Goal: Task Accomplishment & Management: Manage account settings

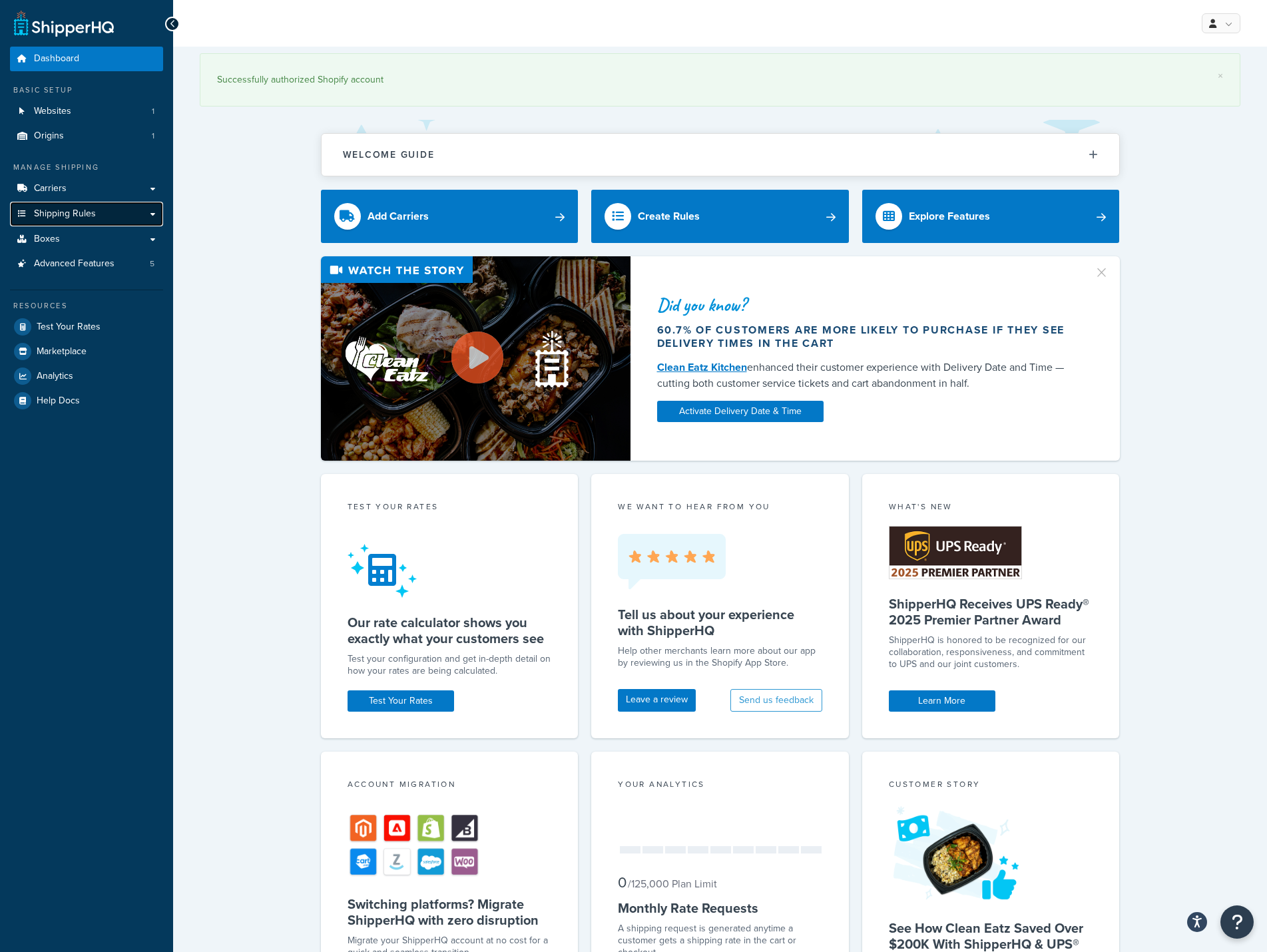
click at [63, 216] on span "Shipping Rules" at bounding box center [65, 214] width 62 height 11
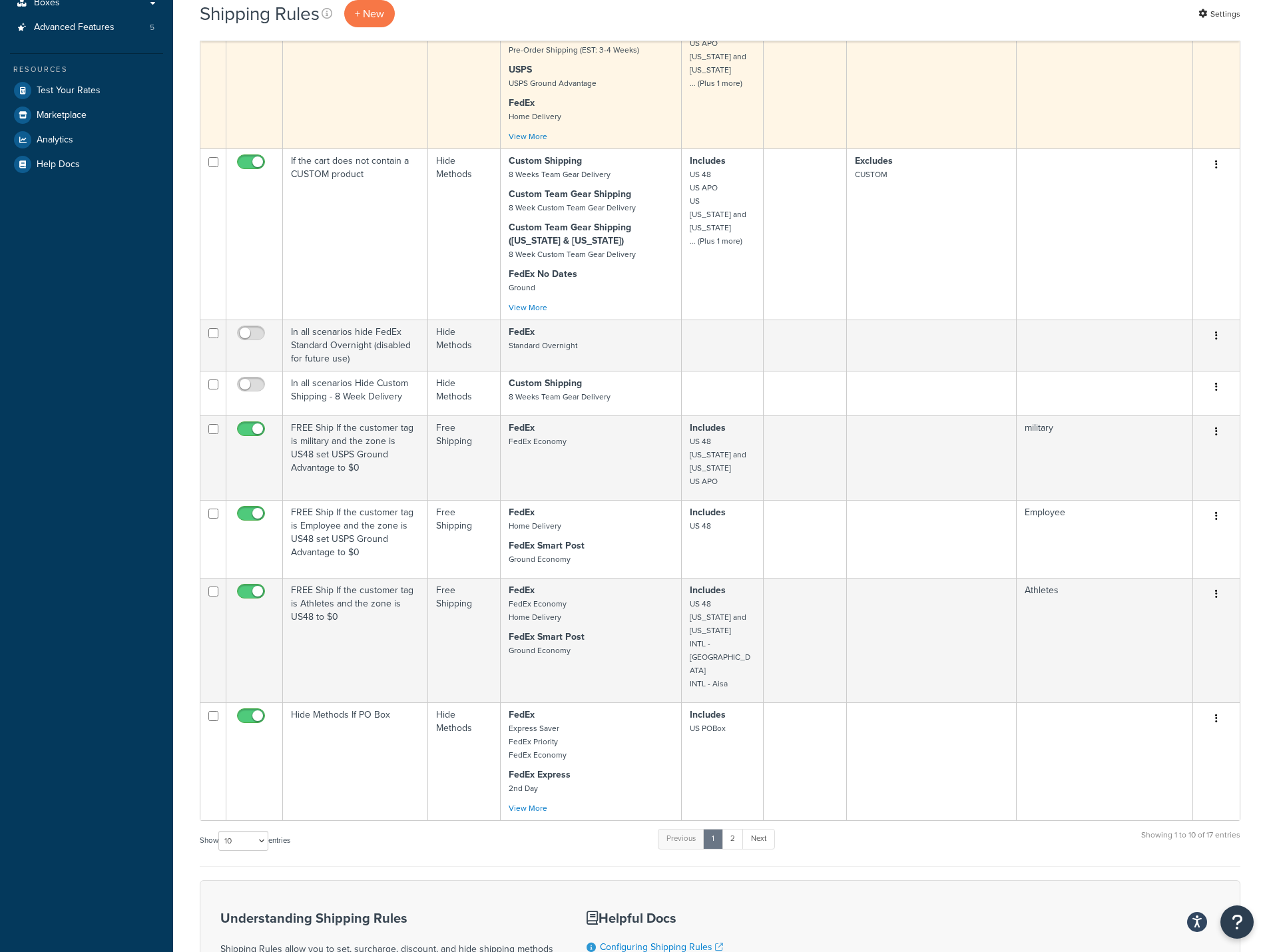
scroll to position [399, 0]
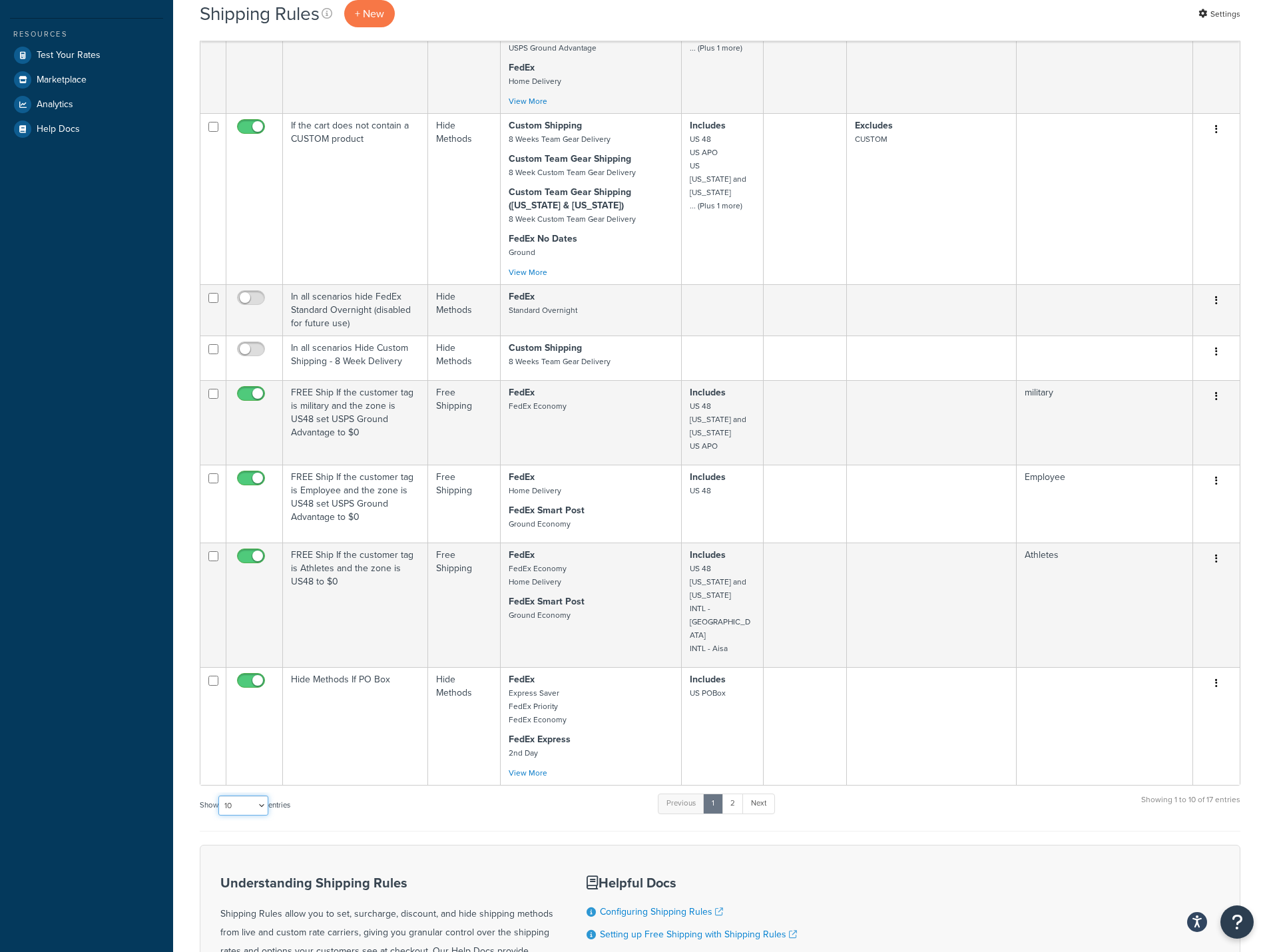
click at [259, 795] on select "10 15 25 50 100 1000" at bounding box center [243, 805] width 50 height 20
select select "25"
click at [219, 795] on select "10 15 25 50 100 1000" at bounding box center [243, 805] width 50 height 20
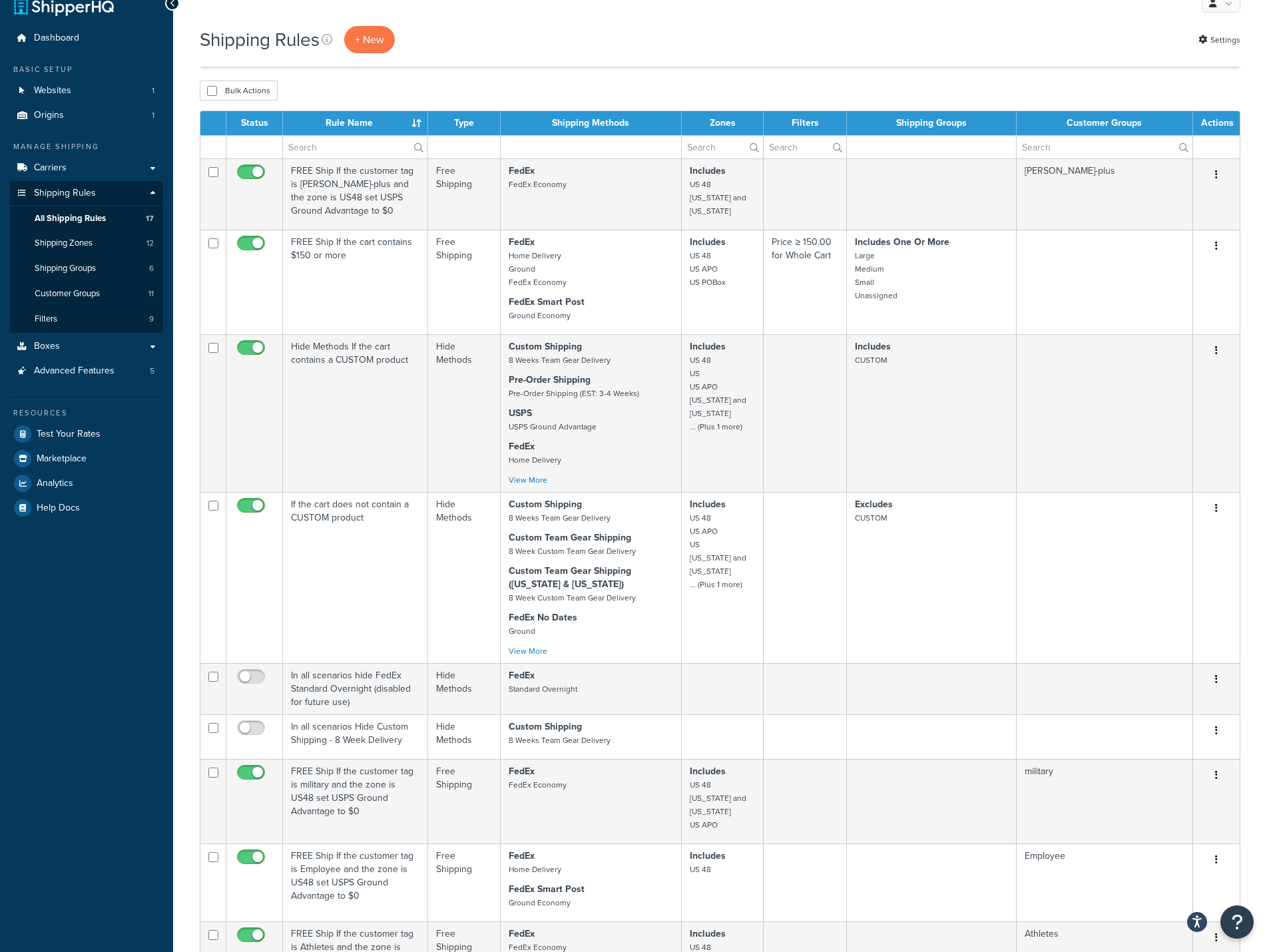
scroll to position [0, 0]
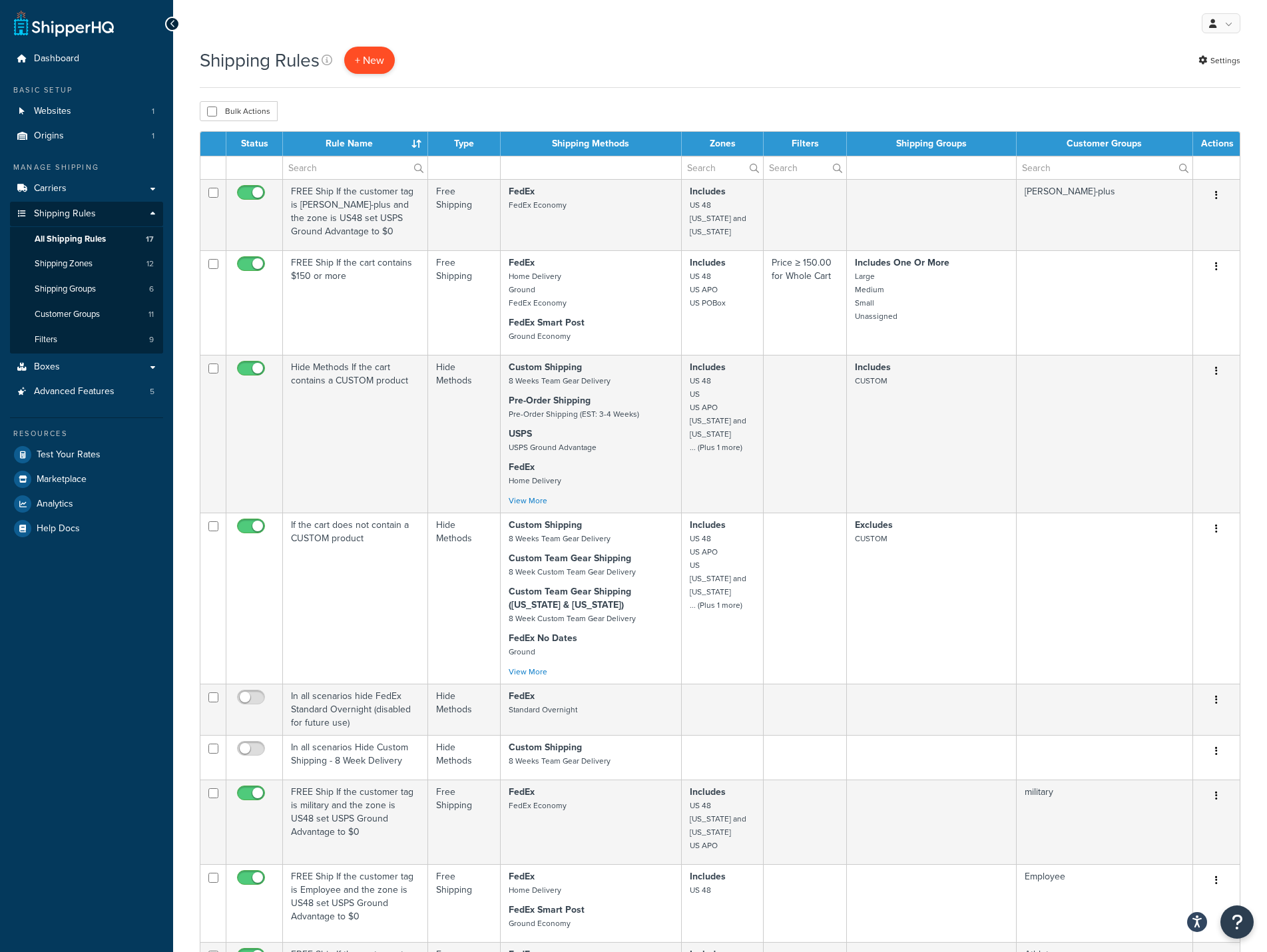
click at [380, 61] on p "+ New" at bounding box center [369, 61] width 50 height 28
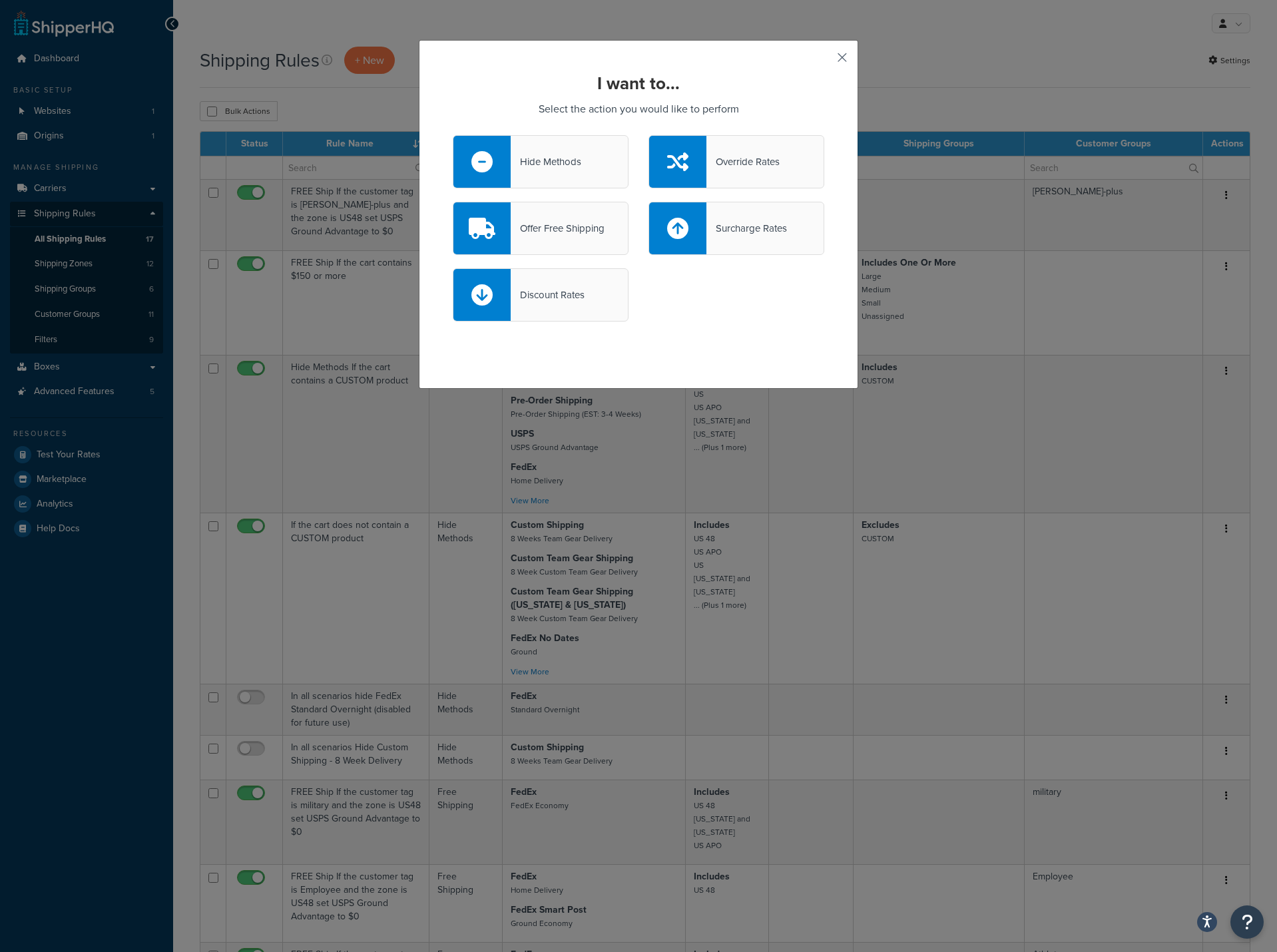
click at [824, 61] on button "button" at bounding box center [822, 62] width 3 height 3
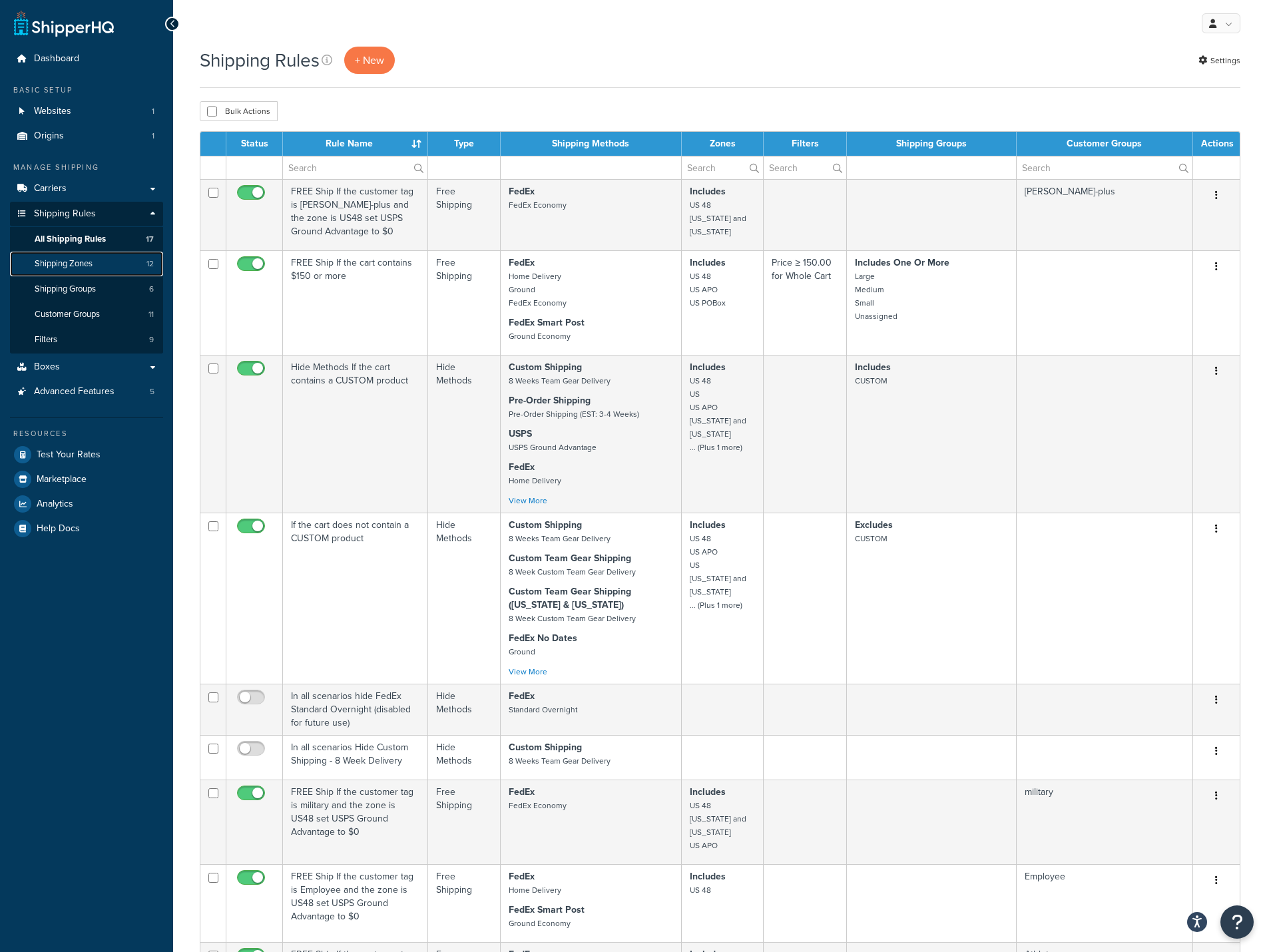
click at [66, 268] on span "Shipping Zones" at bounding box center [63, 264] width 58 height 11
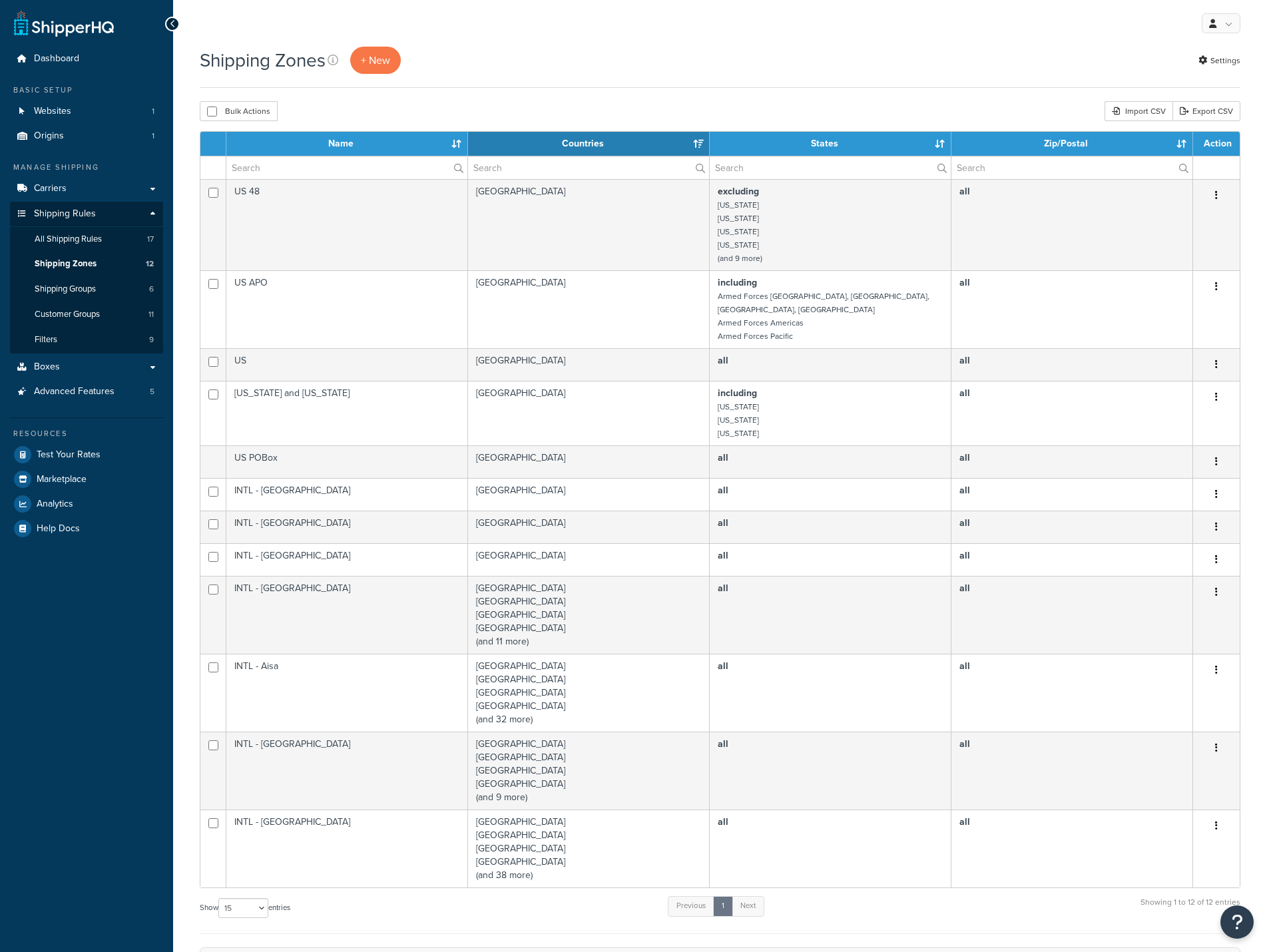
select select "15"
click at [83, 238] on span "All Shipping Rules" at bounding box center [68, 239] width 67 height 11
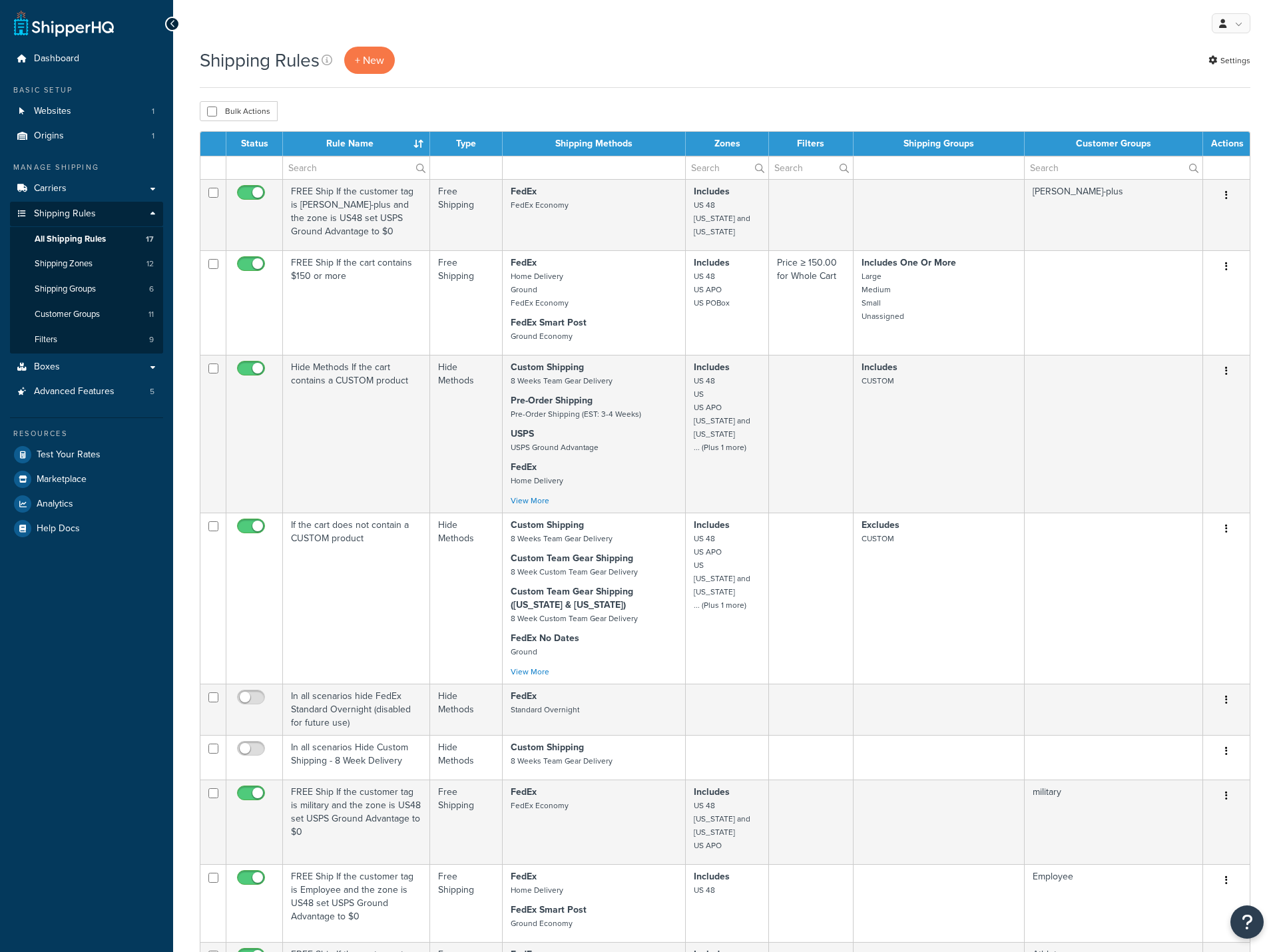
select select "25"
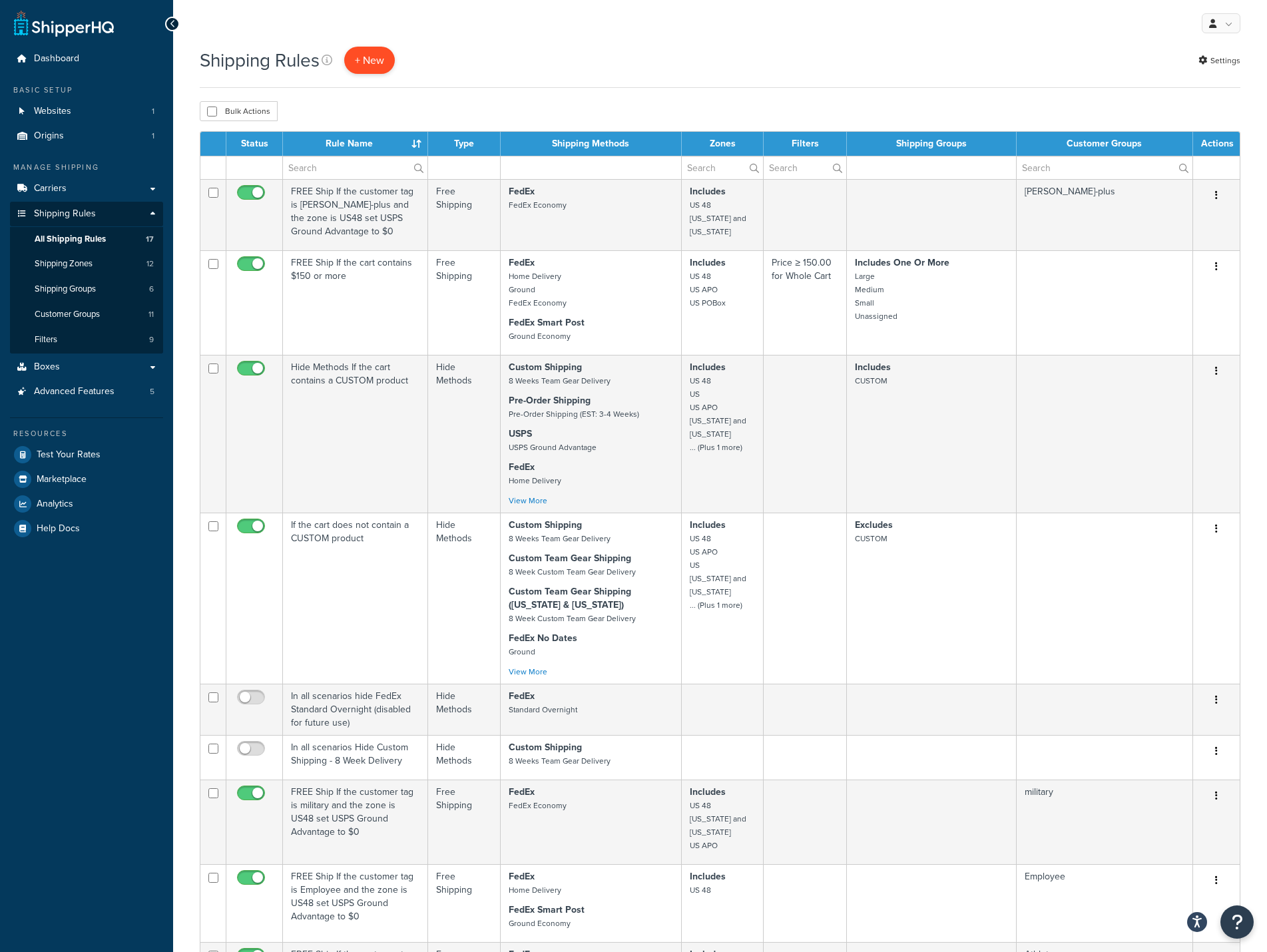
click at [371, 63] on p "+ New" at bounding box center [369, 61] width 50 height 28
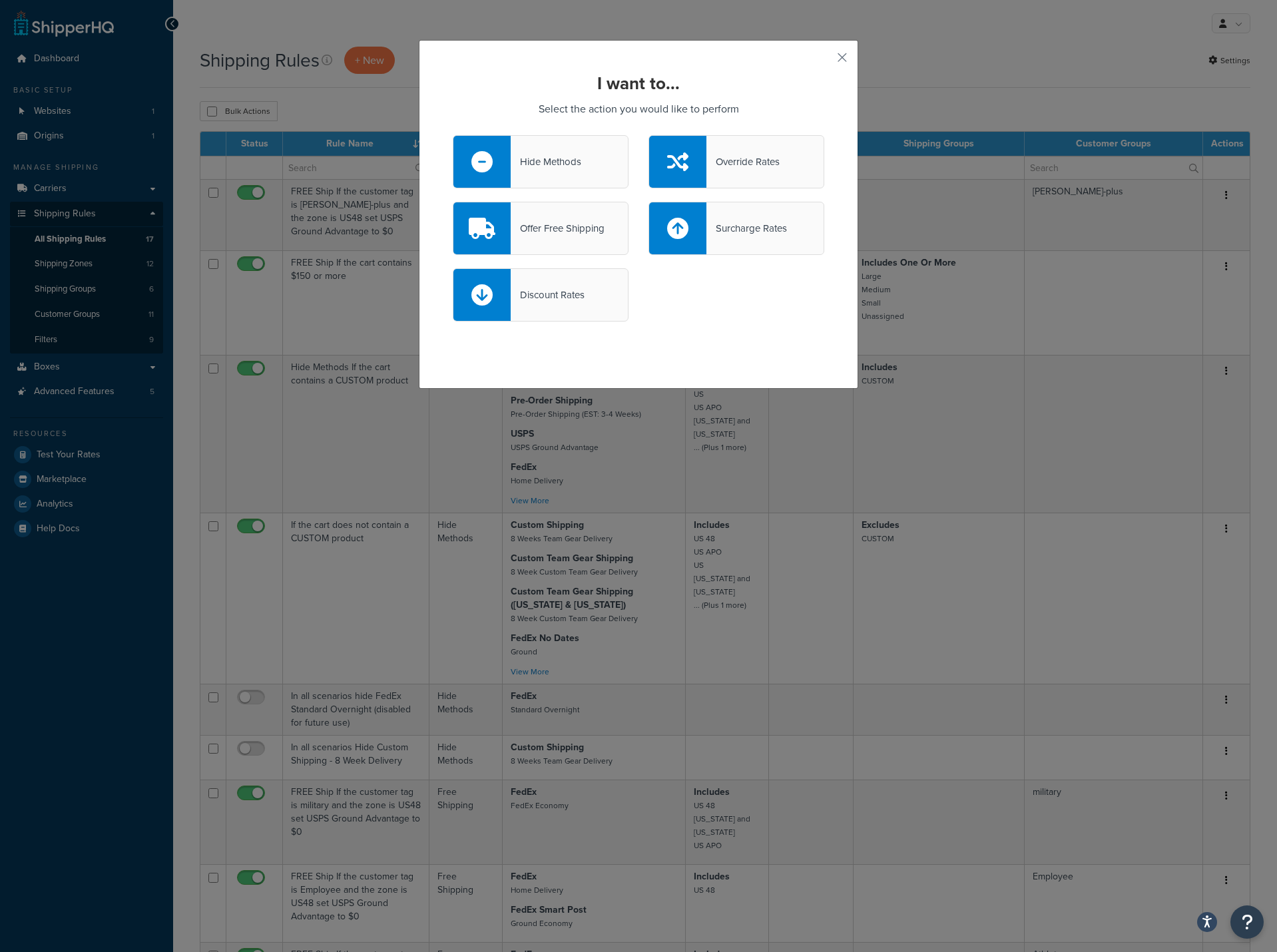
click at [530, 162] on div "Hide Methods" at bounding box center [546, 161] width 70 height 19
click at [0, 0] on input "Hide Methods" at bounding box center [0, 0] width 0 height 0
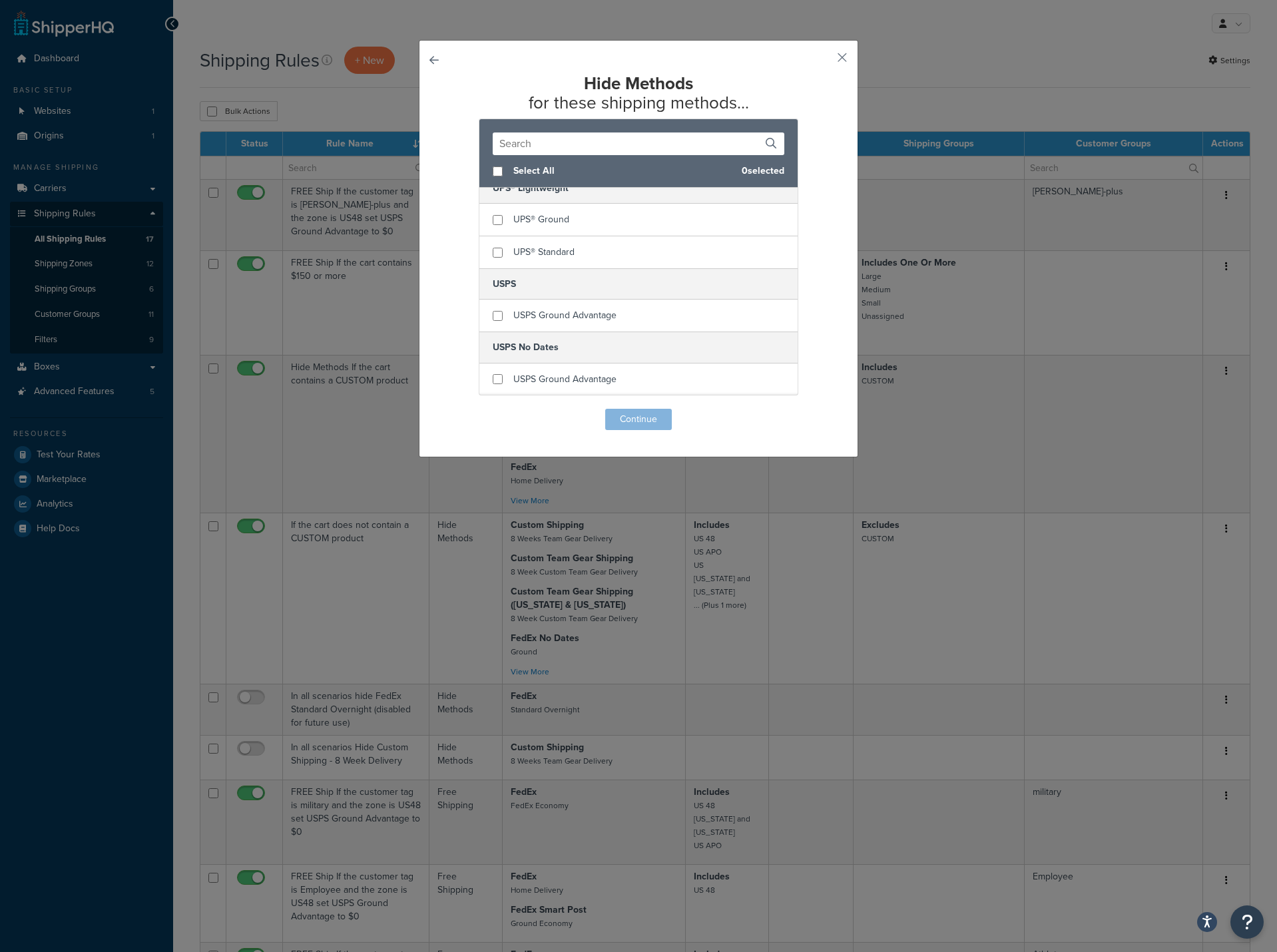
scroll to position [820, 0]
click at [493, 377] on input "checkbox" at bounding box center [497, 378] width 10 height 10
checkbox input "true"
click at [493, 250] on input "checkbox" at bounding box center [497, 252] width 10 height 10
checkbox input "true"
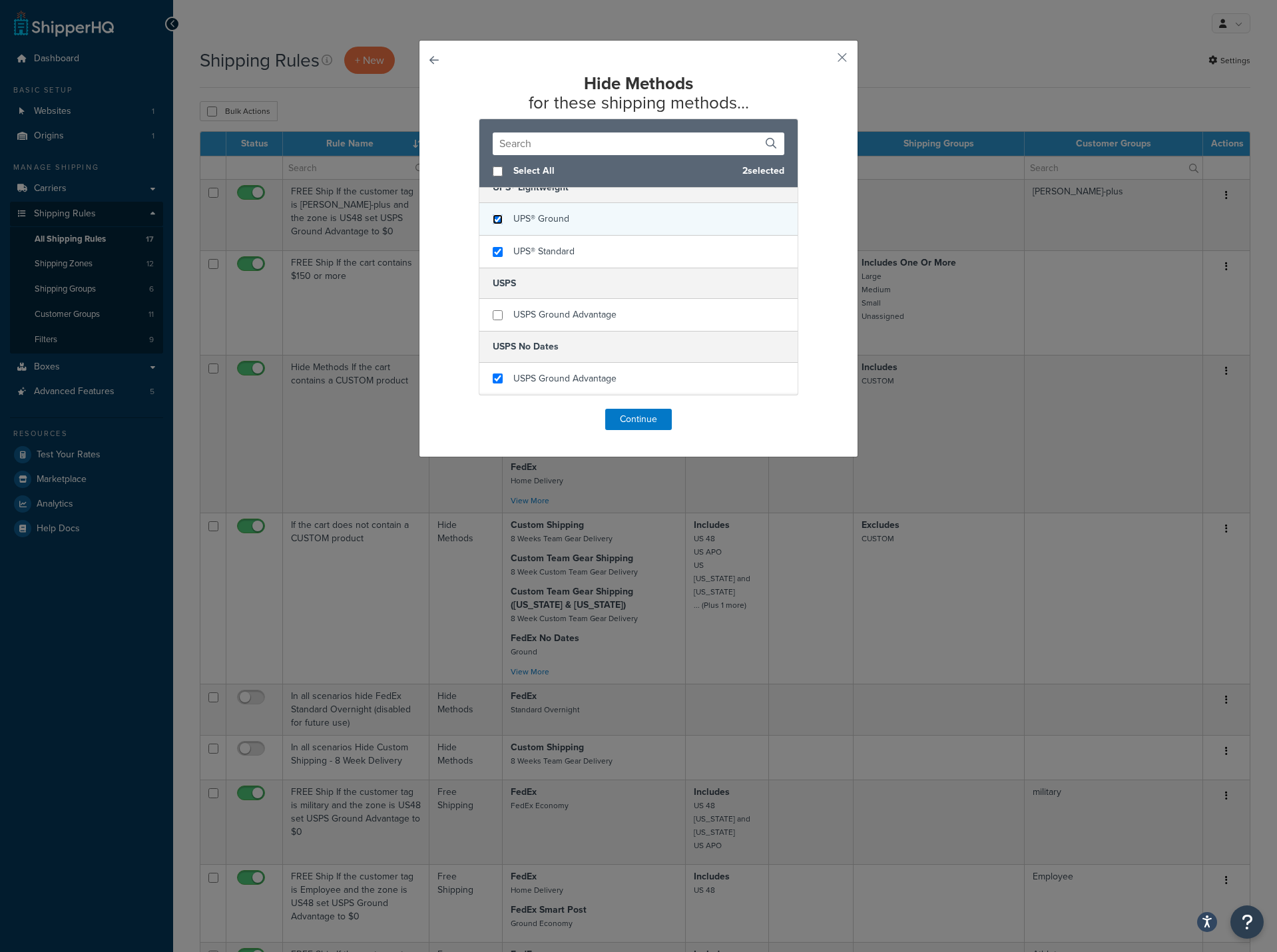
click at [493, 221] on input "checkbox" at bounding box center [497, 219] width 10 height 10
checkbox input "true"
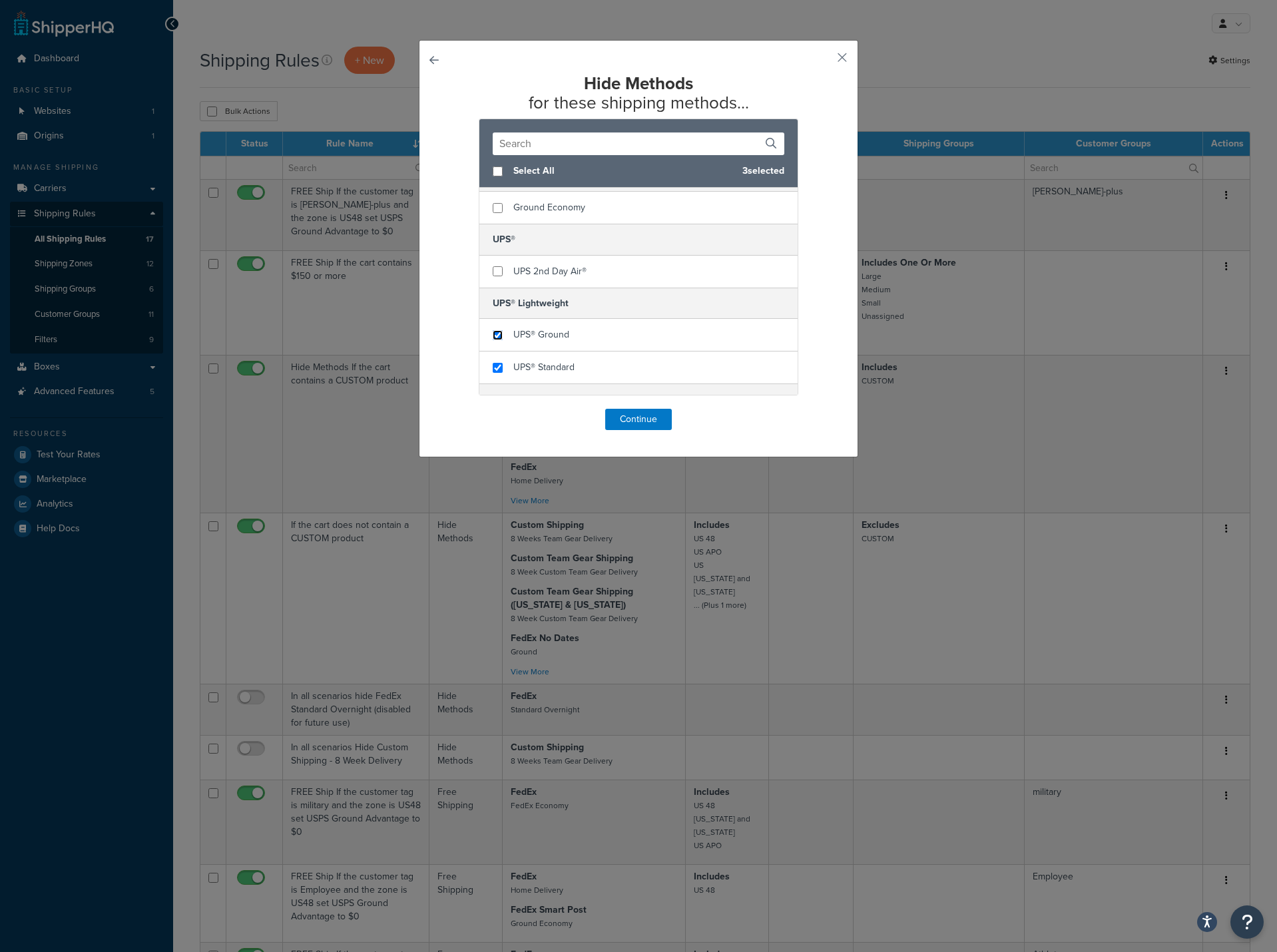
scroll to position [687, 0]
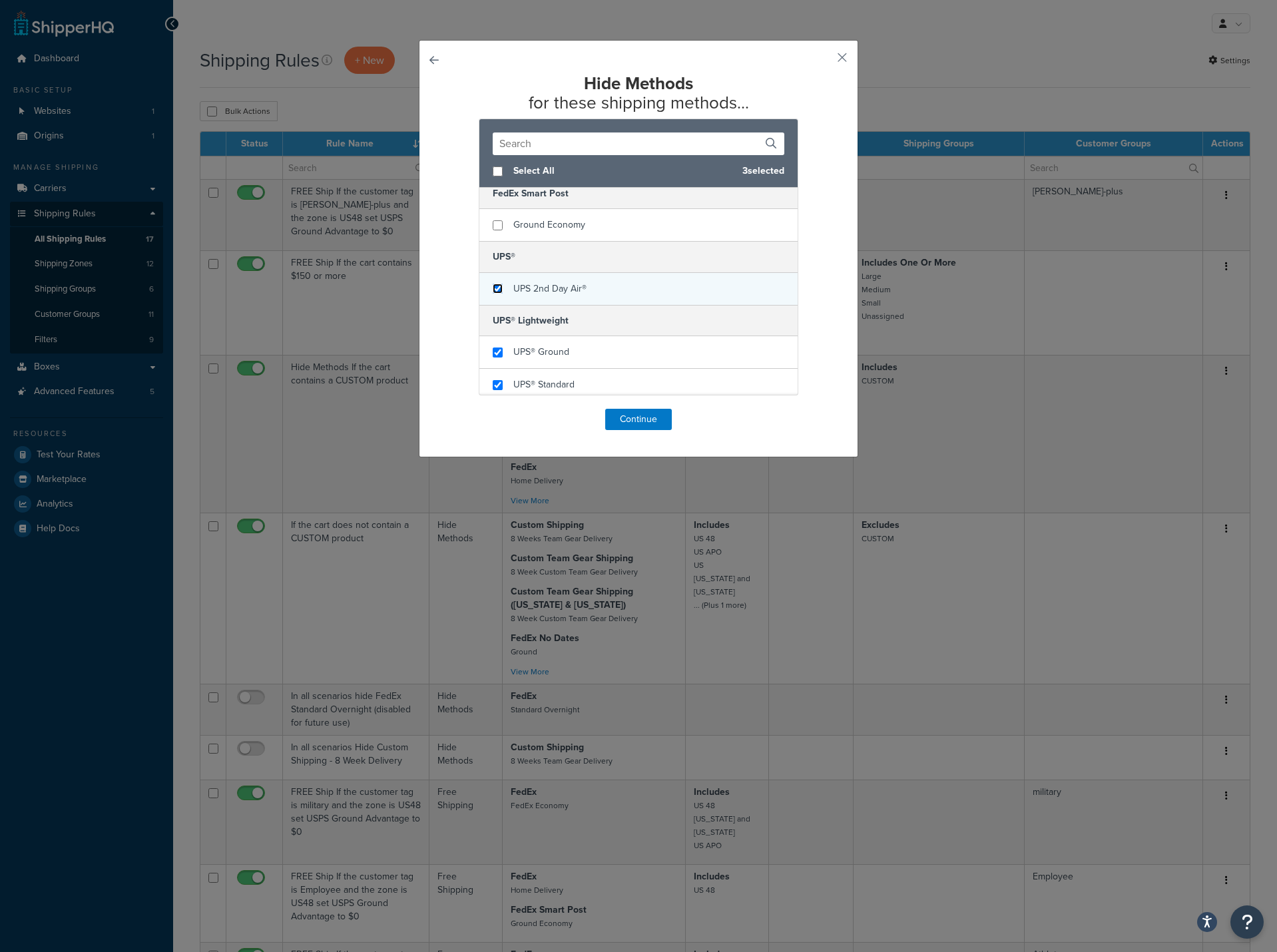
click at [493, 290] on input "checkbox" at bounding box center [497, 288] width 10 height 10
checkbox input "true"
click at [495, 228] on input "checkbox" at bounding box center [497, 225] width 10 height 10
checkbox input "true"
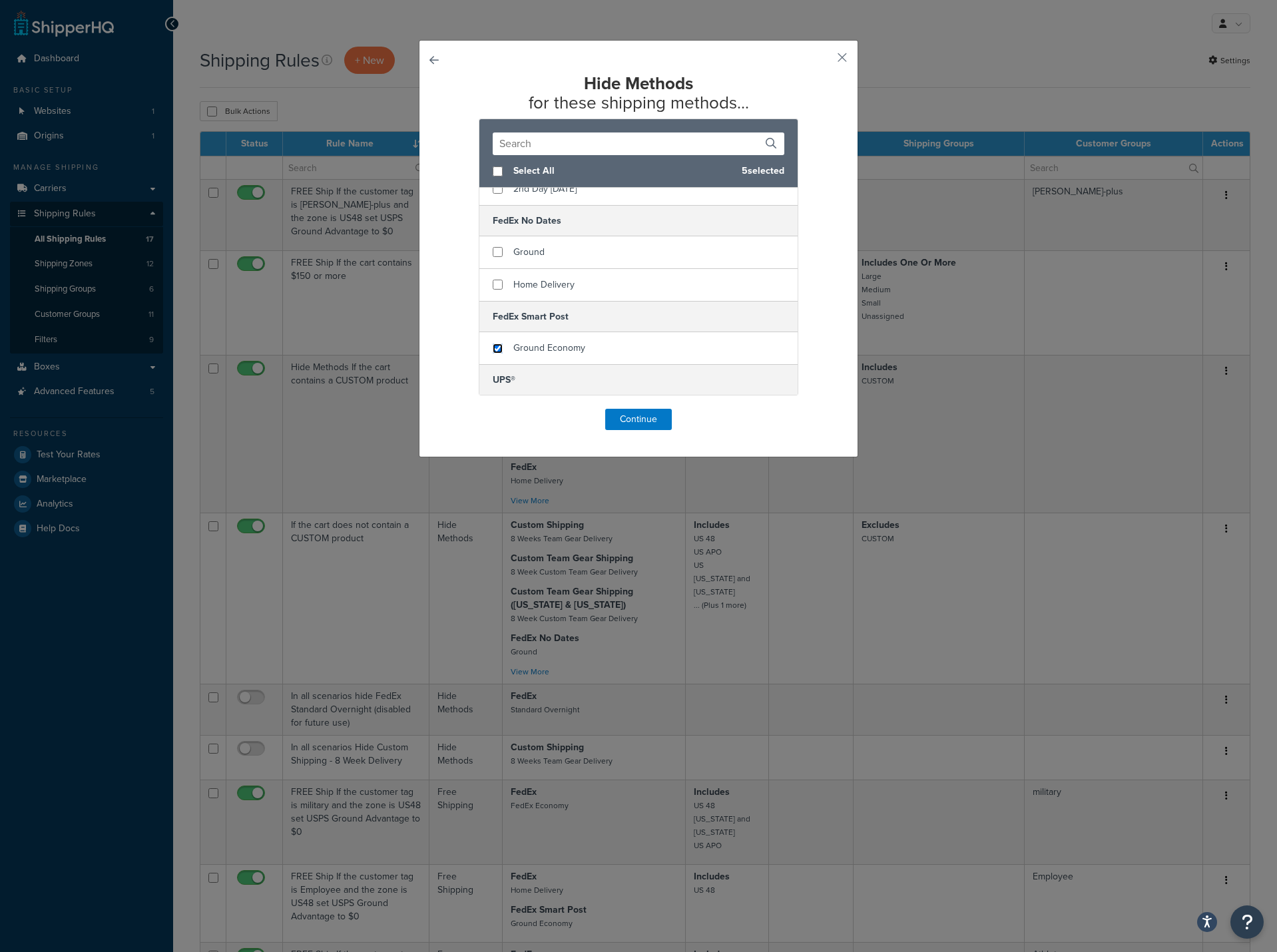
scroll to position [554, 0]
click at [493, 299] on input "checkbox" at bounding box center [497, 295] width 10 height 10
checkbox input "true"
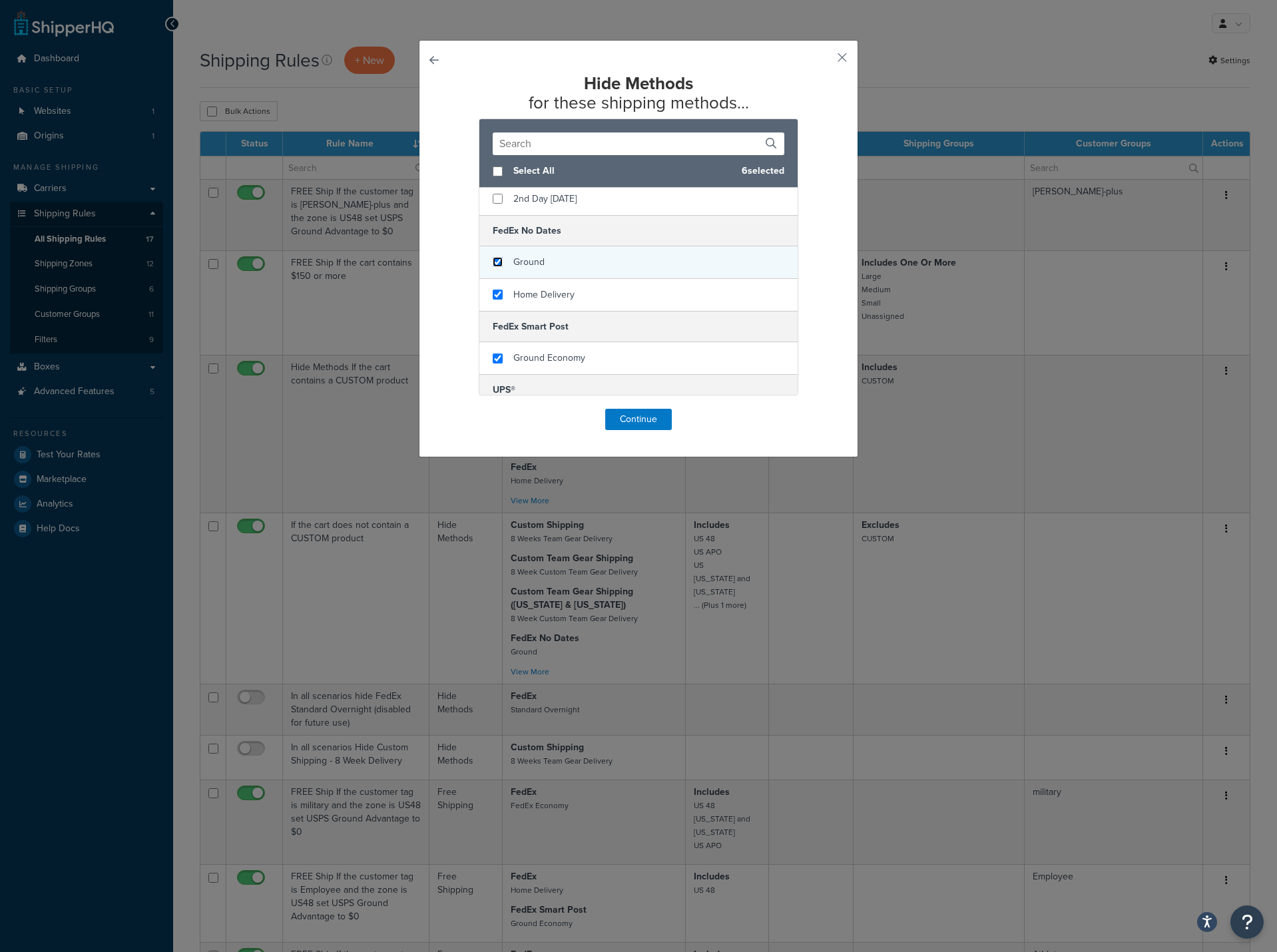
click at [494, 264] on input "checkbox" at bounding box center [497, 261] width 10 height 10
checkbox input "true"
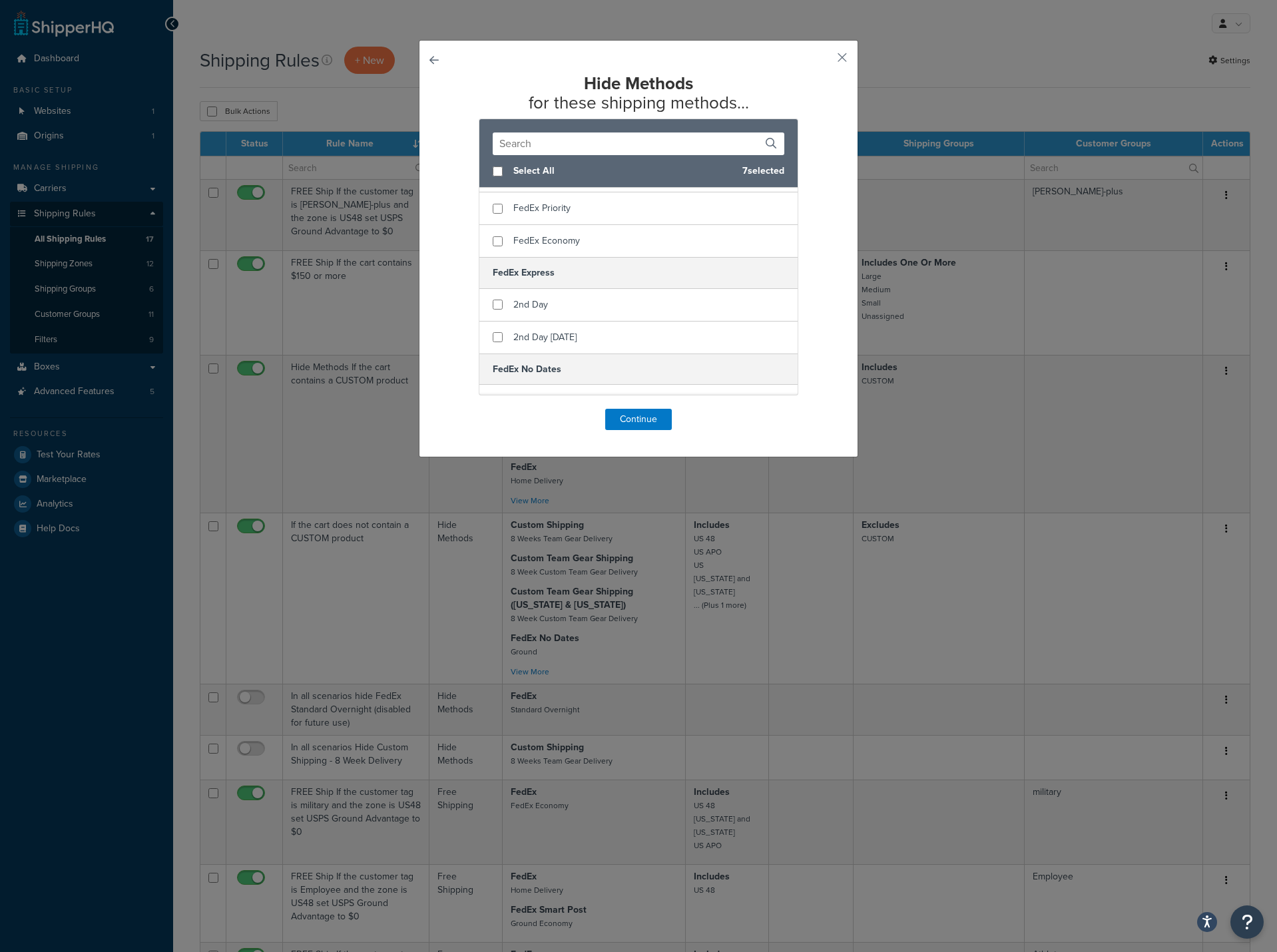
scroll to position [421, 0]
click at [493, 332] on input "checkbox" at bounding box center [497, 332] width 10 height 10
checkbox input "true"
click at [493, 303] on input "checkbox" at bounding box center [497, 299] width 10 height 10
checkbox input "true"
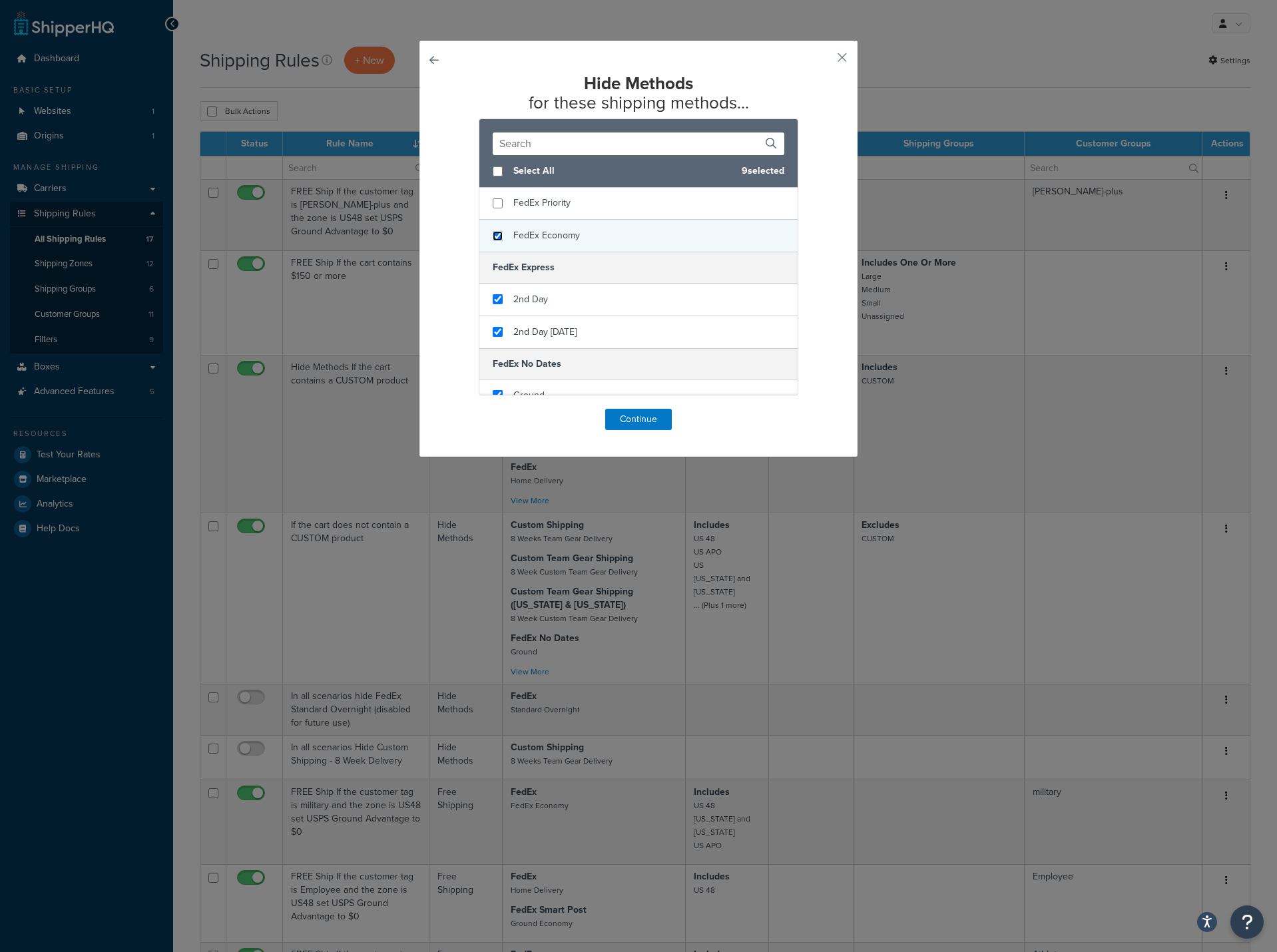
click at [493, 237] on input "checkbox" at bounding box center [497, 236] width 10 height 10
checkbox input "true"
click at [495, 204] on input "checkbox" at bounding box center [497, 204] width 10 height 10
checkbox input "true"
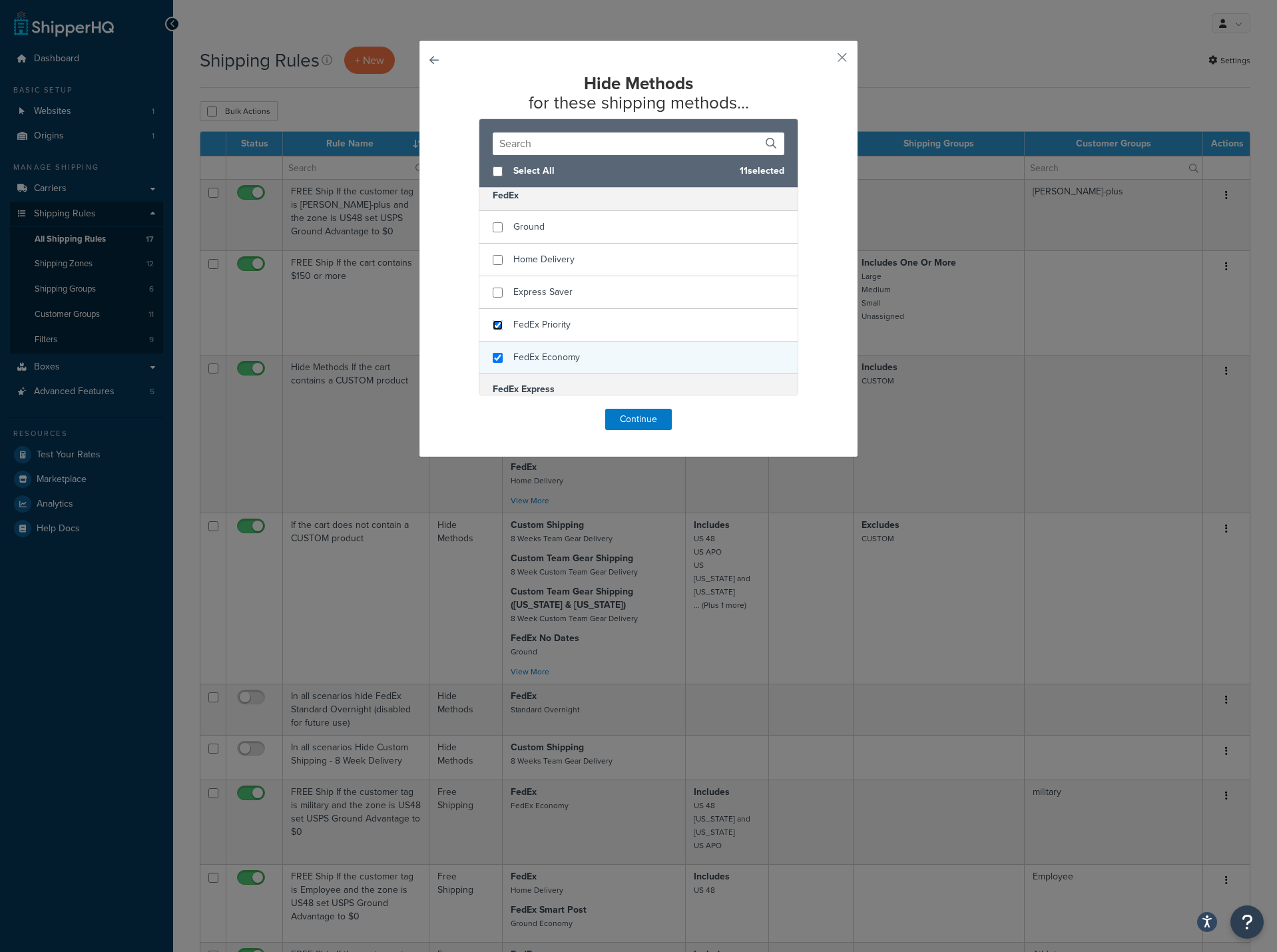
scroll to position [288, 0]
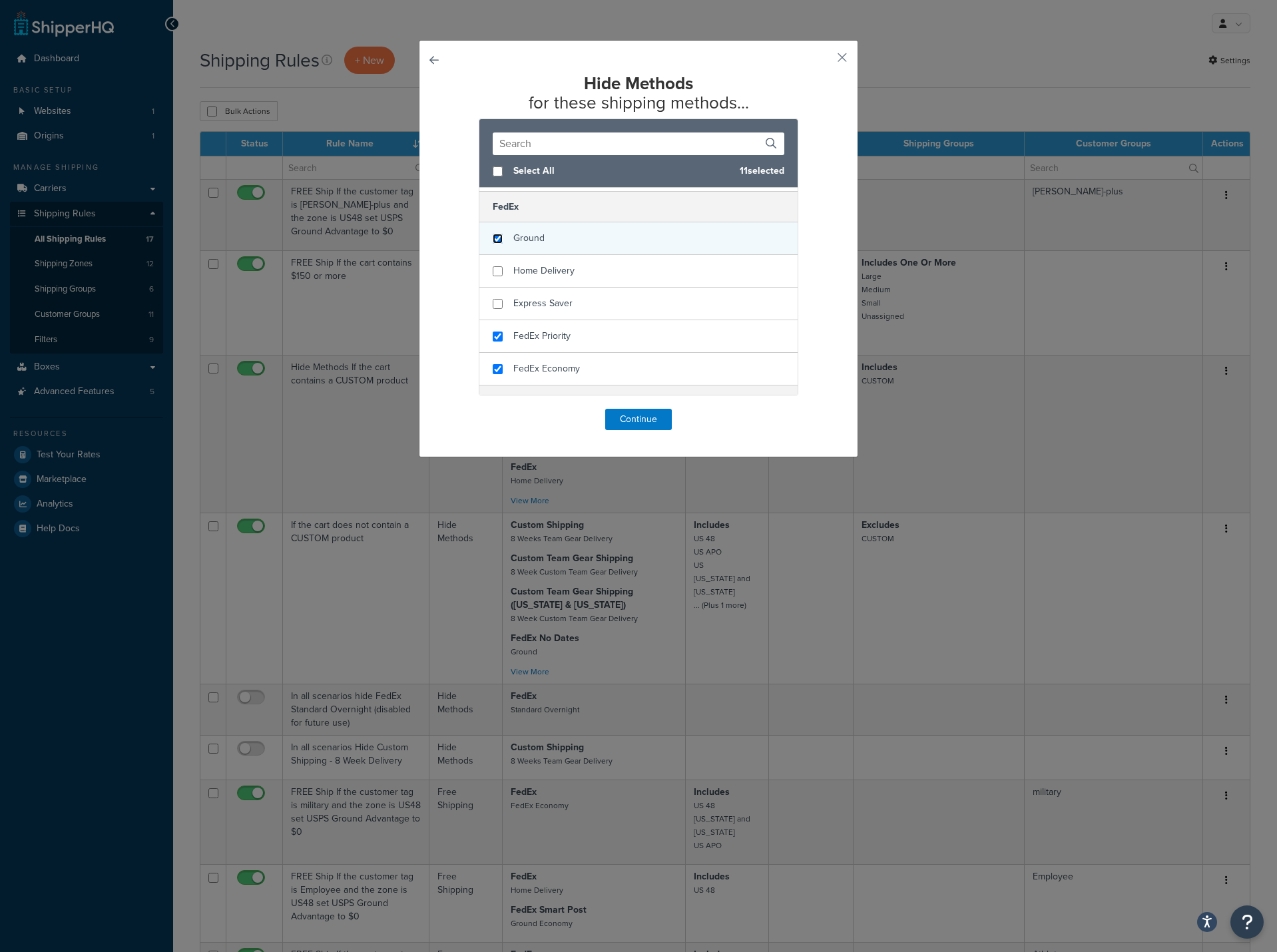
click at [496, 239] on input "checkbox" at bounding box center [497, 239] width 10 height 10
checkbox input "true"
click at [497, 269] on input "checkbox" at bounding box center [497, 271] width 10 height 10
checkbox input "true"
click at [496, 301] on input "checkbox" at bounding box center [497, 304] width 10 height 10
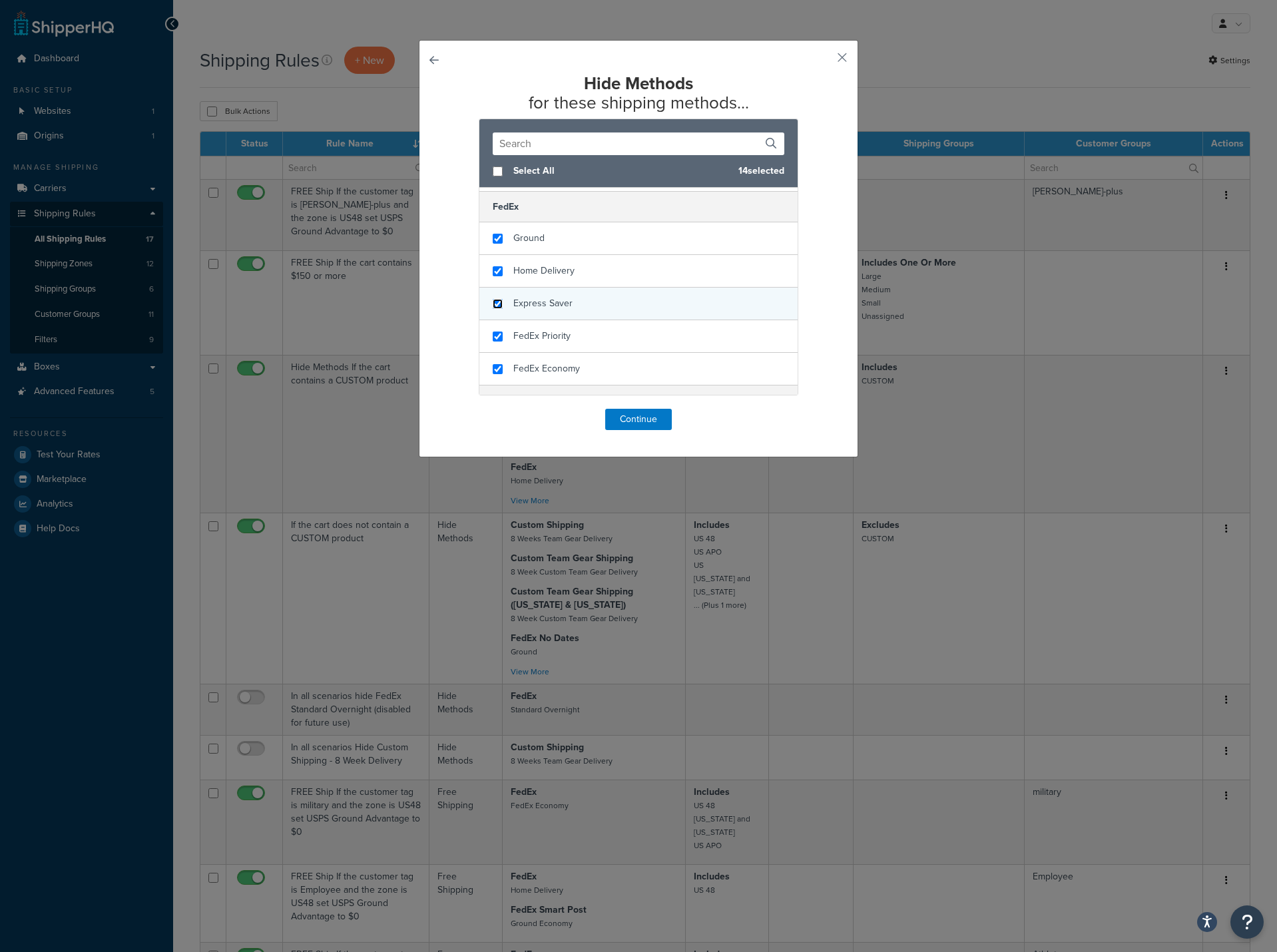
checkbox input "true"
click at [493, 270] on input "checkbox" at bounding box center [497, 271] width 10 height 10
click at [496, 272] on input "checkbox" at bounding box center [497, 271] width 10 height 10
click at [493, 271] on input "checkbox" at bounding box center [497, 271] width 10 height 10
checkbox input "false"
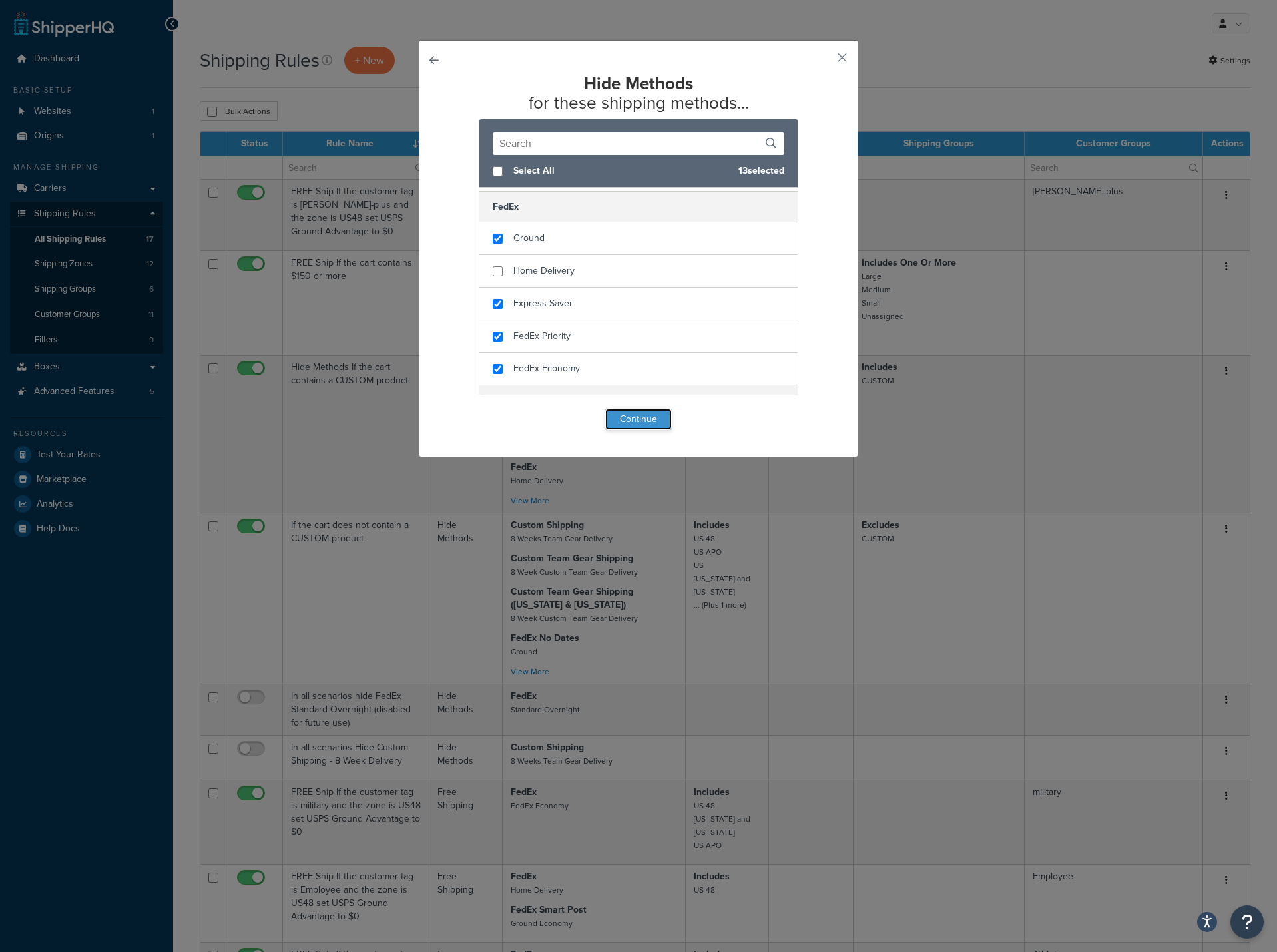
click at [633, 421] on button "Continue" at bounding box center [638, 419] width 66 height 21
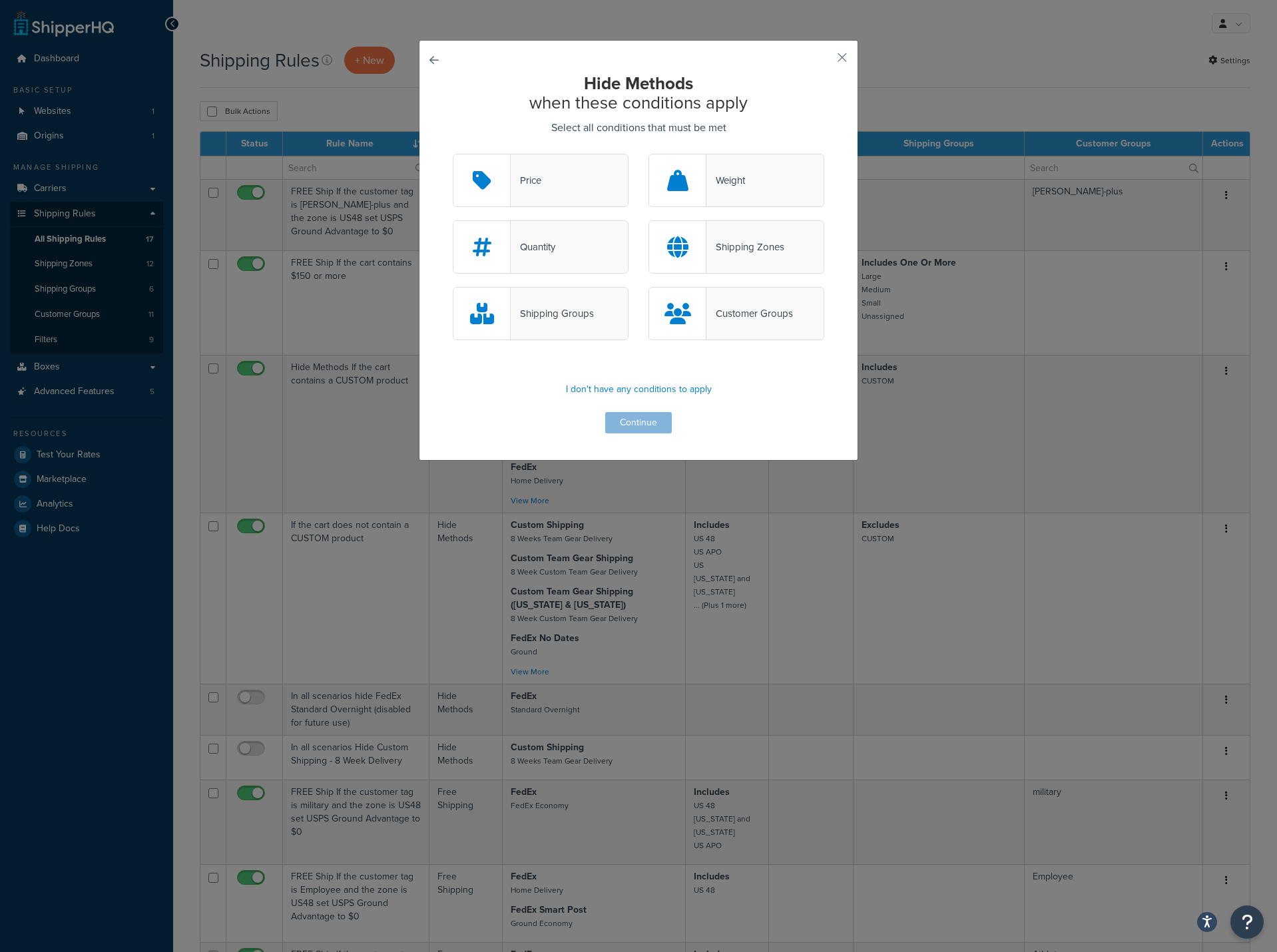
click at [716, 250] on div "Shipping Zones" at bounding box center [745, 246] width 78 height 19
click at [0, 0] on input "Shipping Zones" at bounding box center [0, 0] width 0 height 0
click at [635, 422] on button "Continue" at bounding box center [638, 422] width 66 height 21
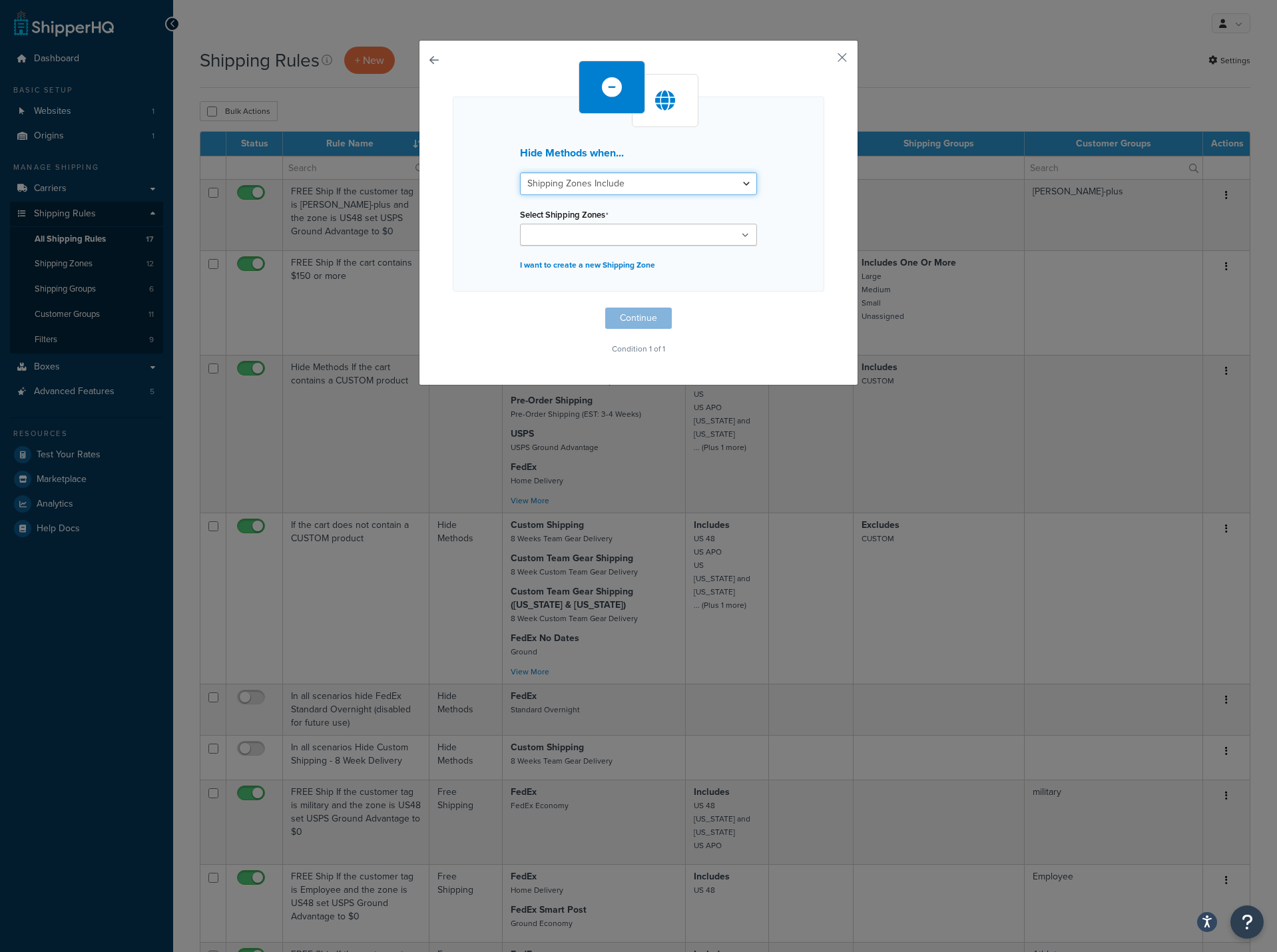
click at [633, 183] on select "Shipping Zones Include Shipping Zones Do Not Include" at bounding box center [638, 184] width 237 height 23
click at [475, 197] on div "Hide Methods when... Shipping Zones Include Shipping Zones Do Not Include Selec…" at bounding box center [638, 194] width 371 height 195
click at [540, 237] on input "Select Shipping Zones" at bounding box center [582, 235] width 118 height 14
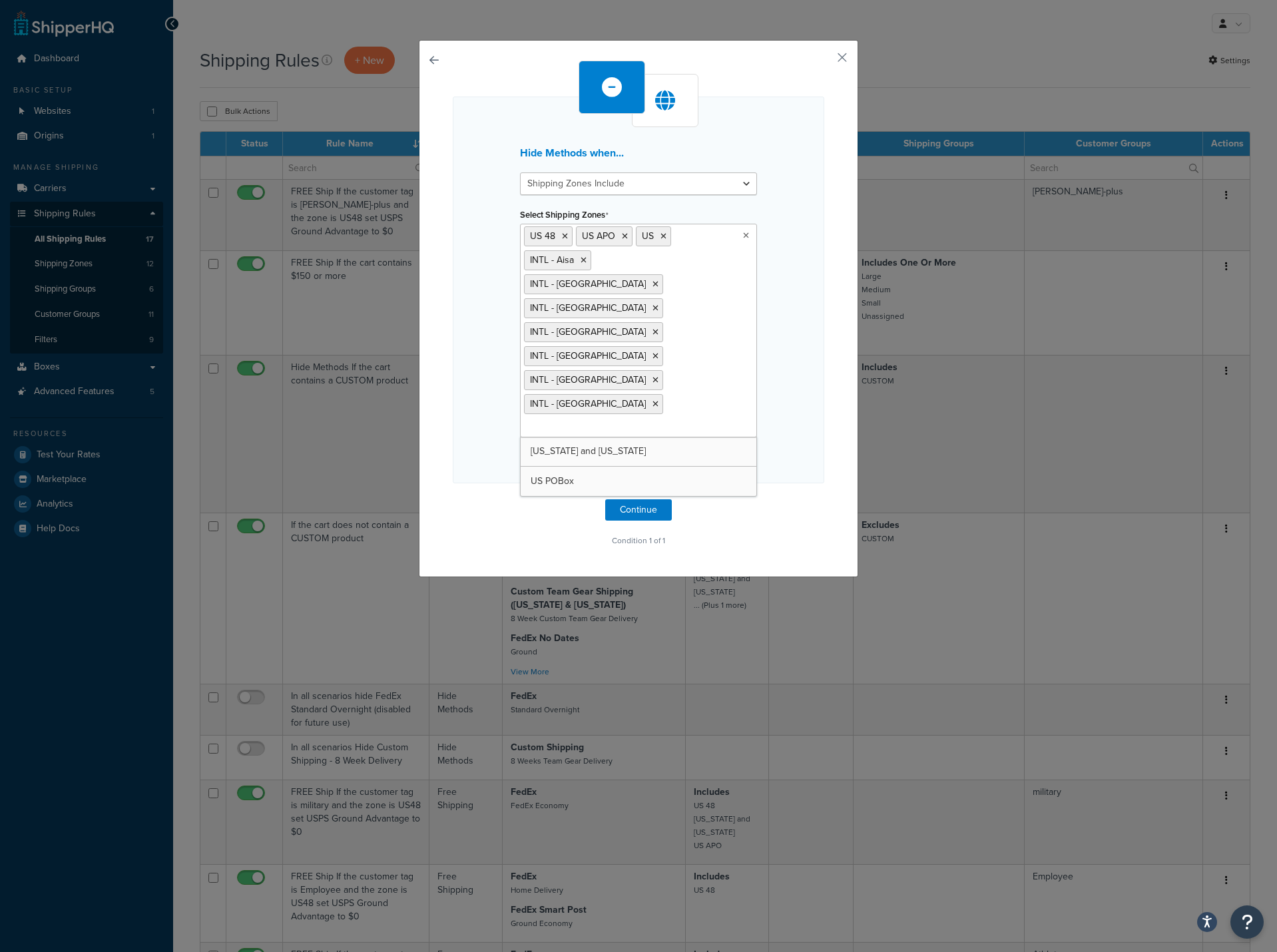
click at [478, 408] on div "Hide Methods when... Shipping Zones Include Shipping Zones Do Not Include Selec…" at bounding box center [638, 290] width 371 height 387
click at [654, 337] on ul "US 48 US APO US INTL - Aisa INTL - Europe INTL - United Kingdom INTL - Mexico I…" at bounding box center [638, 330] width 237 height 214
click at [475, 364] on div "Hide Methods when... Shipping Zones Include Shipping Zones Do Not Include Selec…" at bounding box center [638, 290] width 371 height 387
click at [639, 499] on button "Continue" at bounding box center [638, 510] width 66 height 21
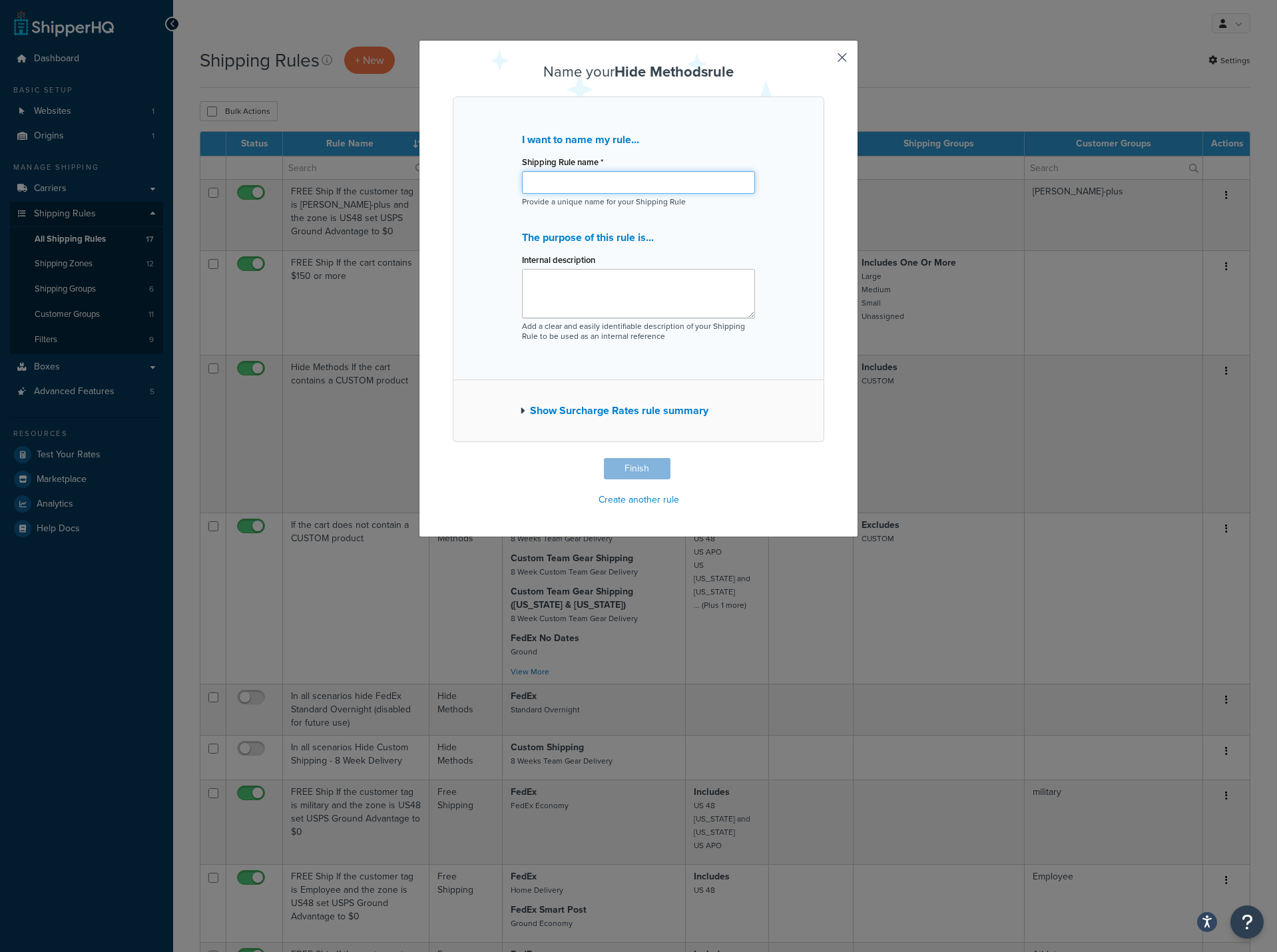
click at [620, 186] on input "Shipping Rule name *" at bounding box center [638, 182] width 233 height 23
drag, startPoint x: 647, startPoint y: 184, endPoint x: 459, endPoint y: 180, distance: 188.0
click at [459, 180] on div "I want to name my rule... Shipping Rule name * USPS - Alaska & Hawaii Provide a…" at bounding box center [638, 238] width 371 height 284
type input "USPS - [US_STATE] & [US_STATE]"
click at [528, 286] on textarea "Internal description" at bounding box center [638, 293] width 233 height 49
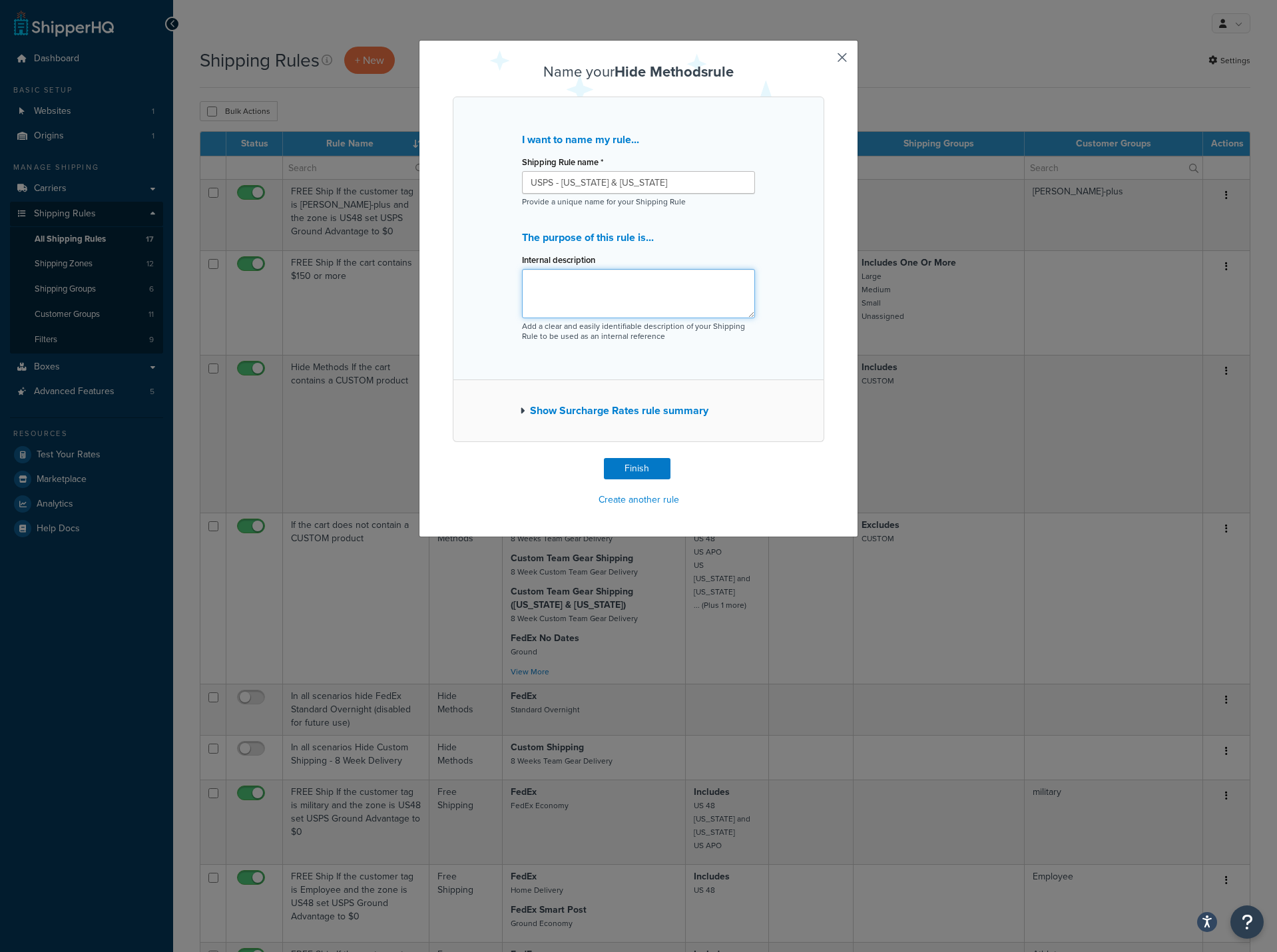
paste textarea "USPS - [US_STATE] & [US_STATE]"
type textarea "USPS - [US_STATE] & [US_STATE]"
click at [573, 409] on button "Show Surcharge Rates rule summary" at bounding box center [614, 410] width 188 height 19
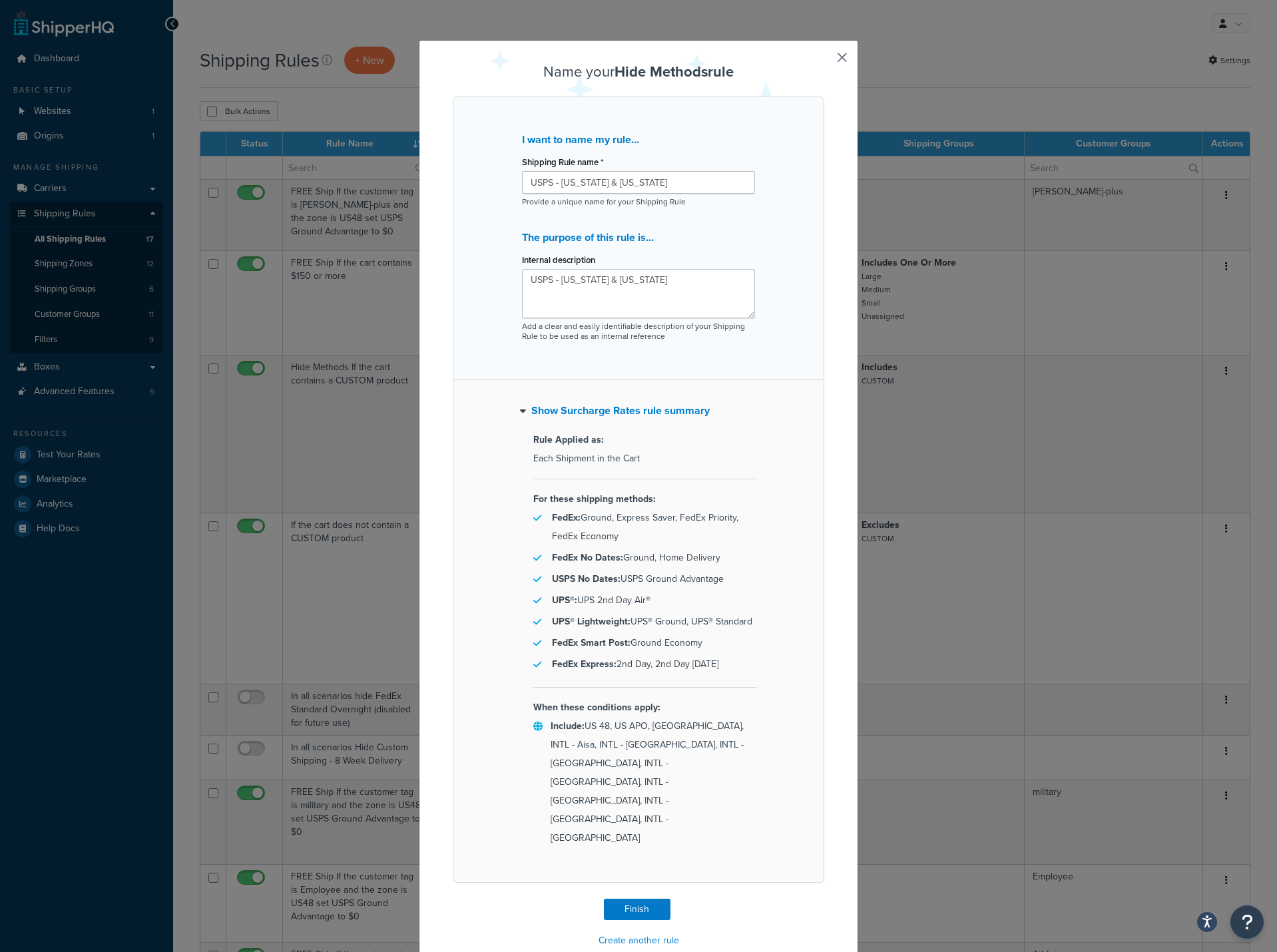
click at [824, 899] on button "button" at bounding box center [822, 900] width 3 height 3
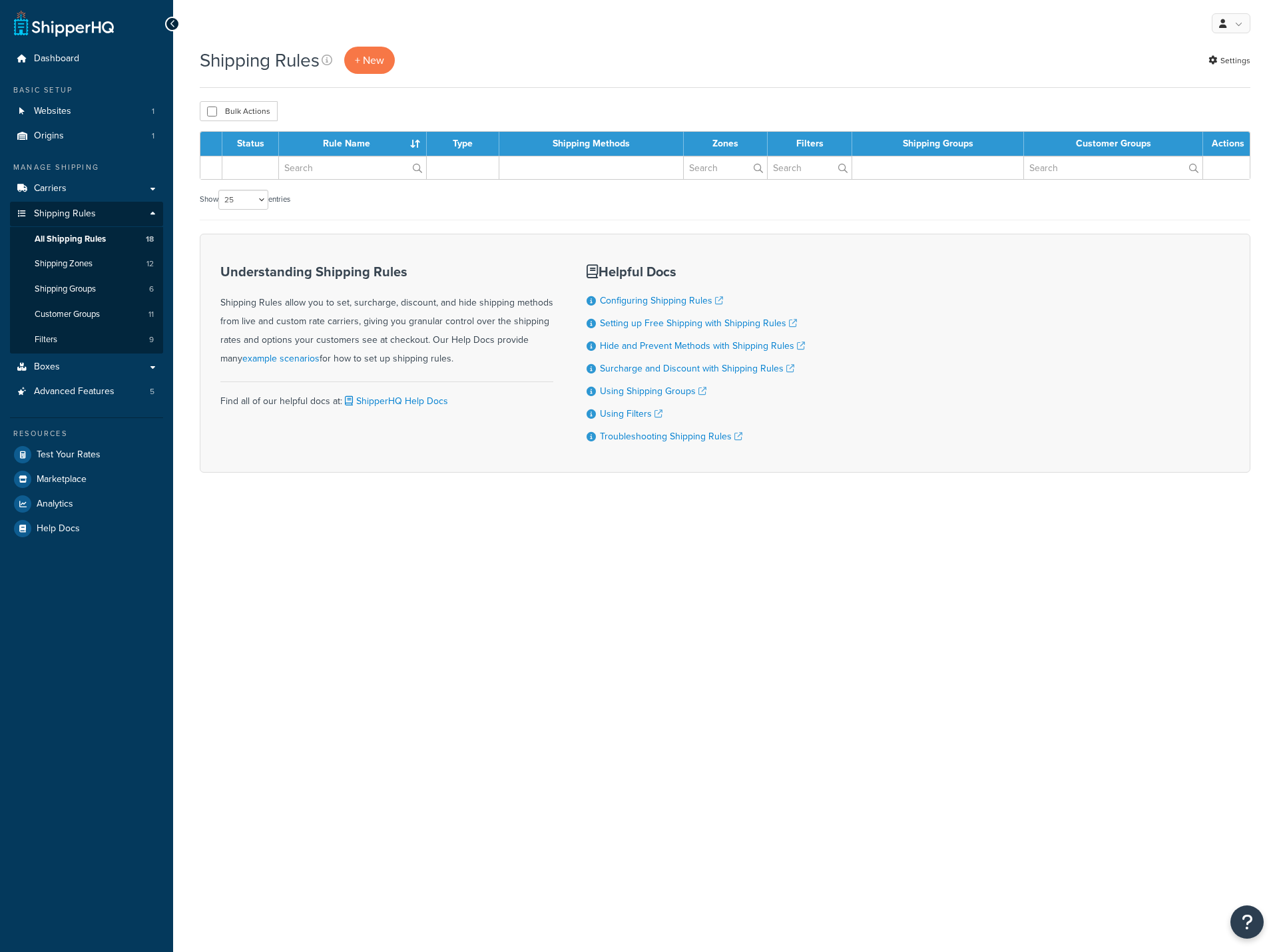
select select "25"
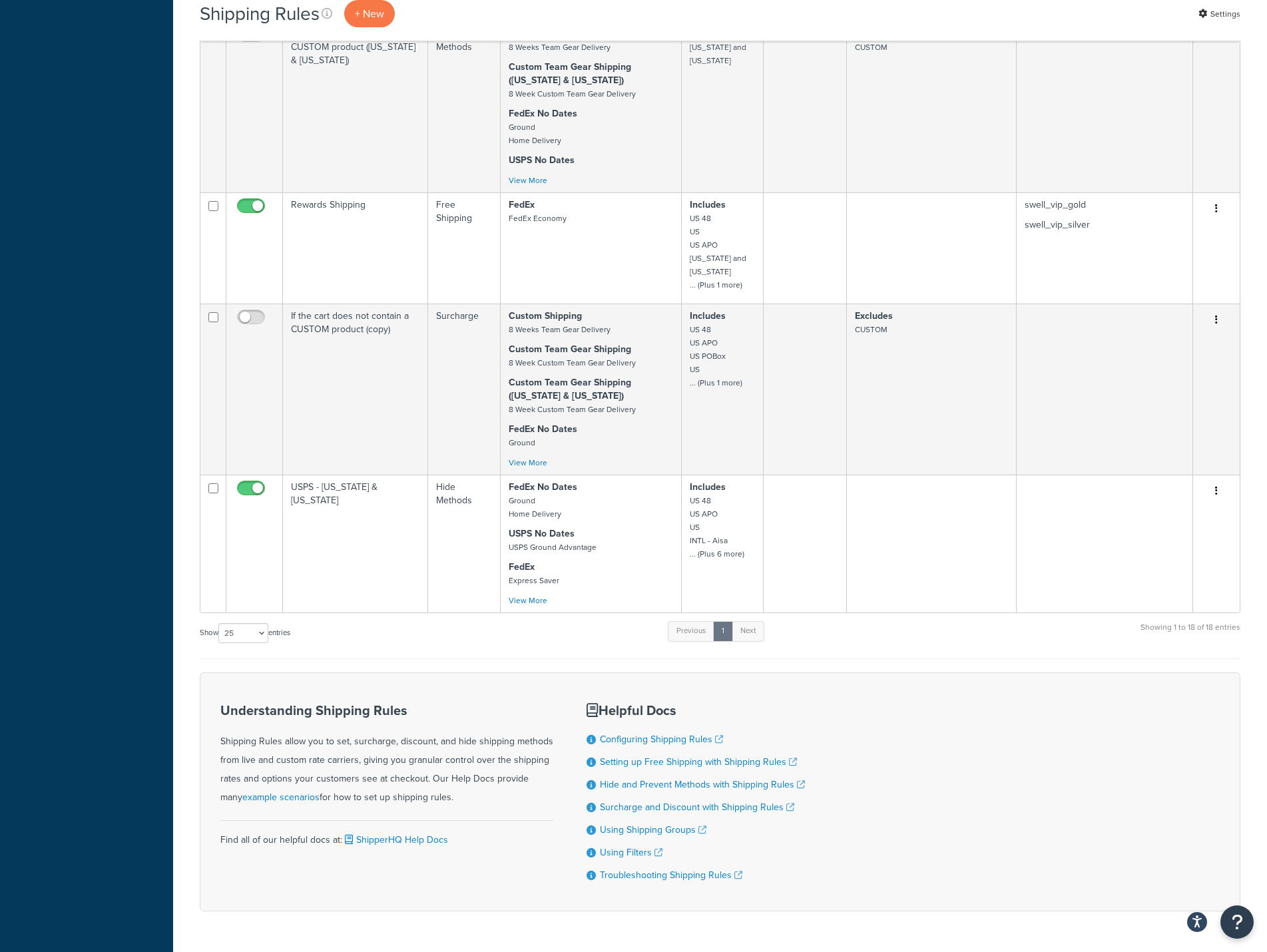
scroll to position [1511, 0]
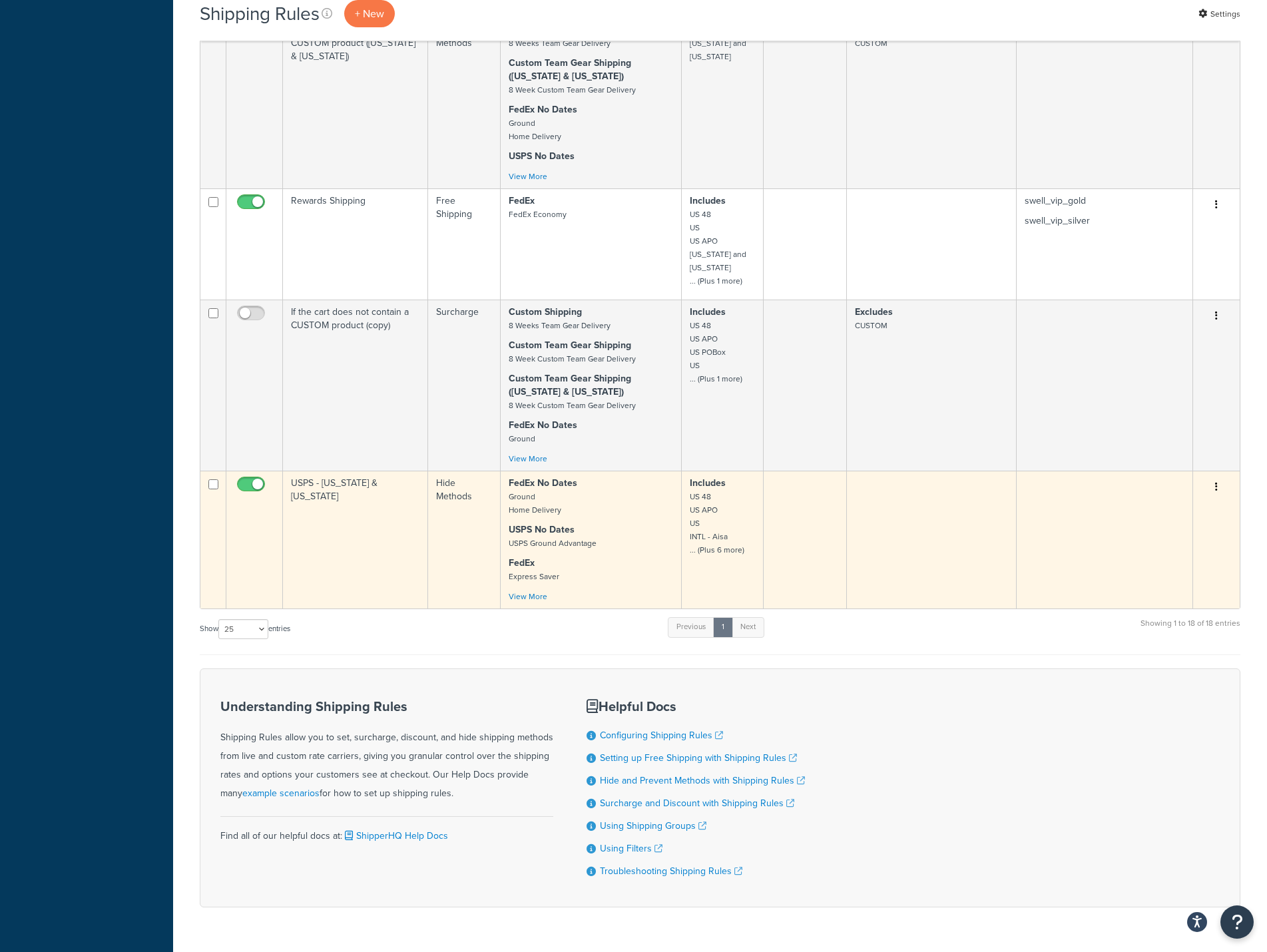
click at [249, 479] on input "checkbox" at bounding box center [253, 488] width 37 height 17
checkbox input "false"
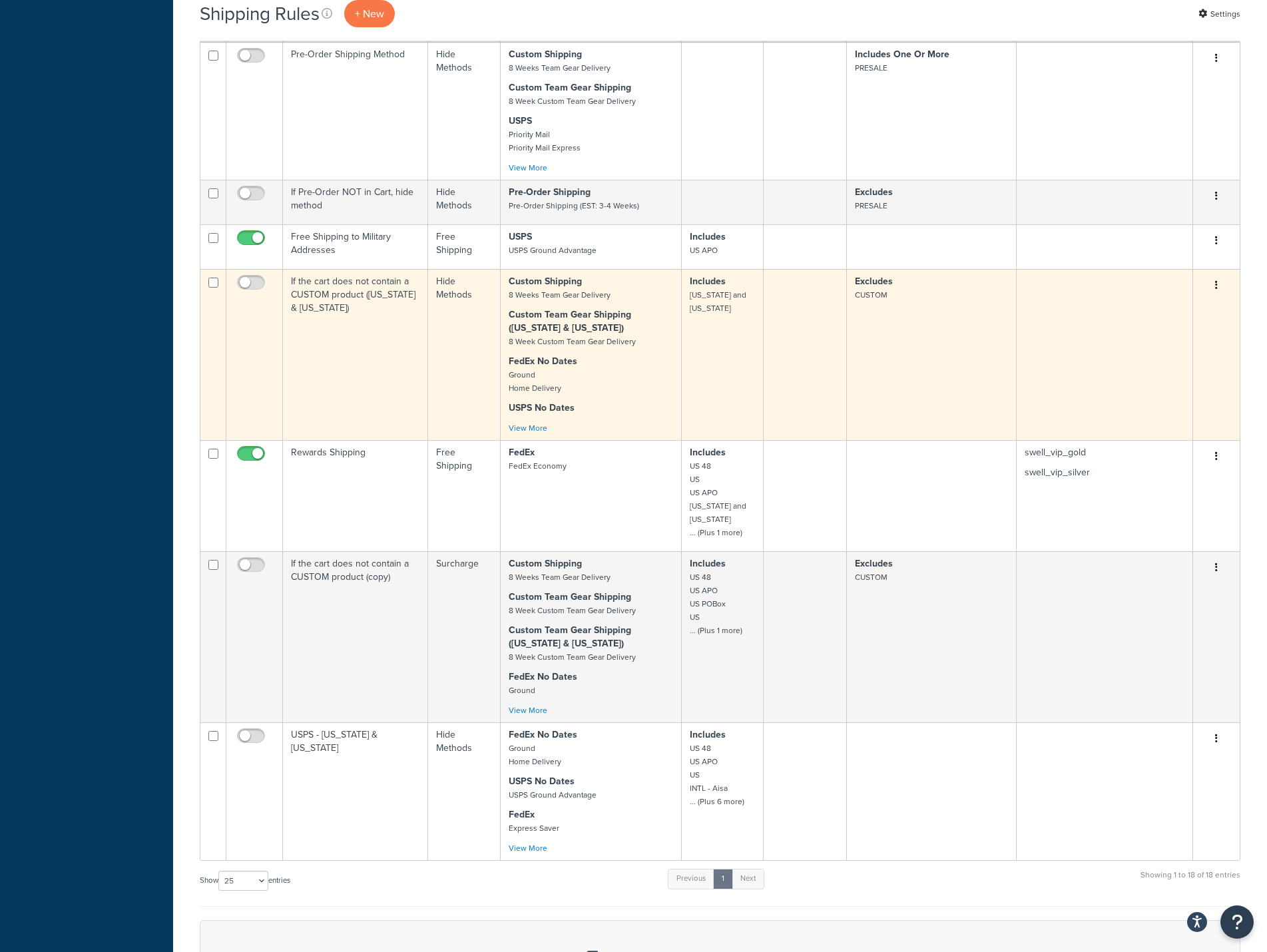
scroll to position [1265, 0]
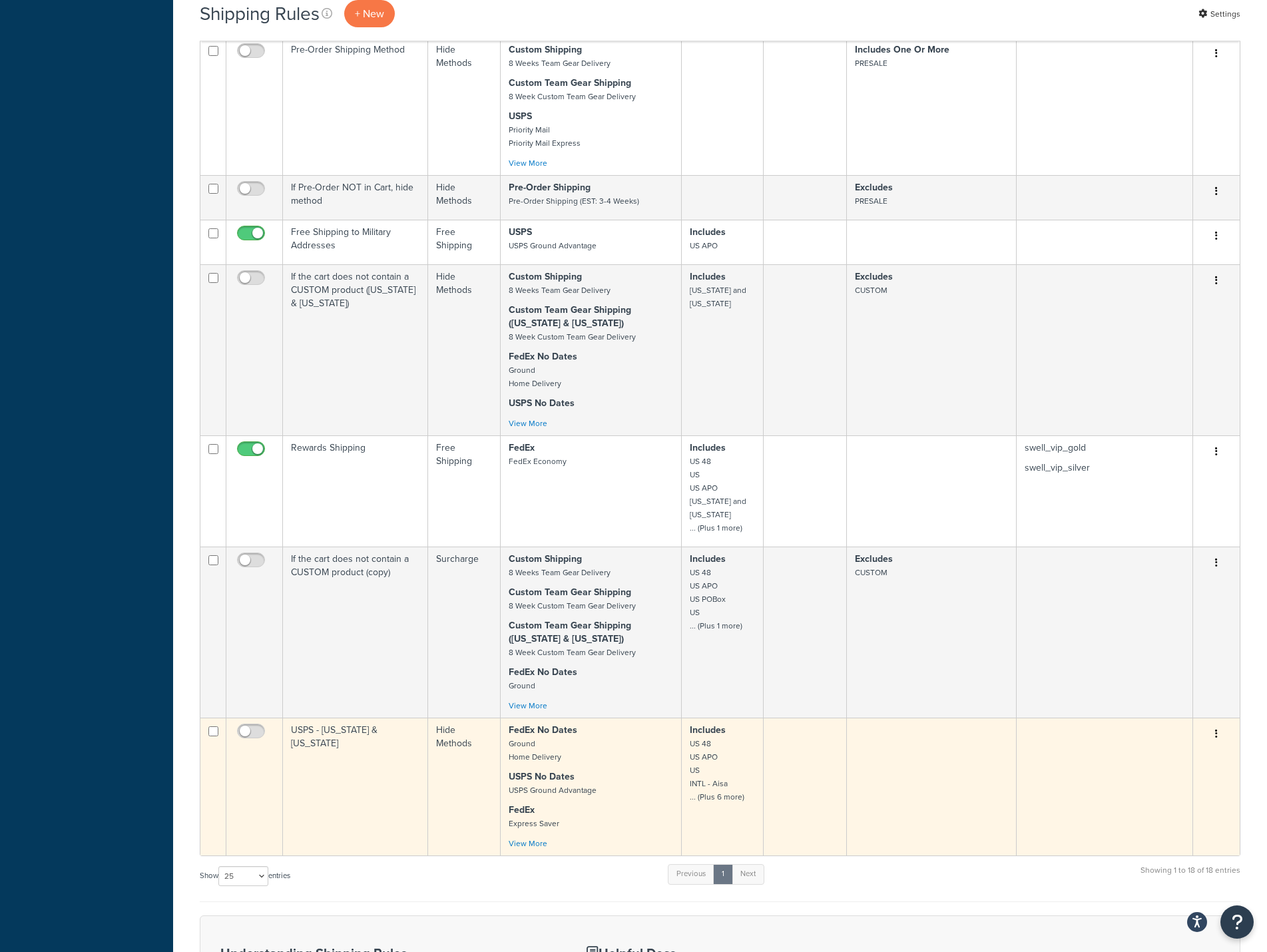
click at [351, 726] on td "USPS - [US_STATE] & [US_STATE]" at bounding box center [355, 786] width 145 height 138
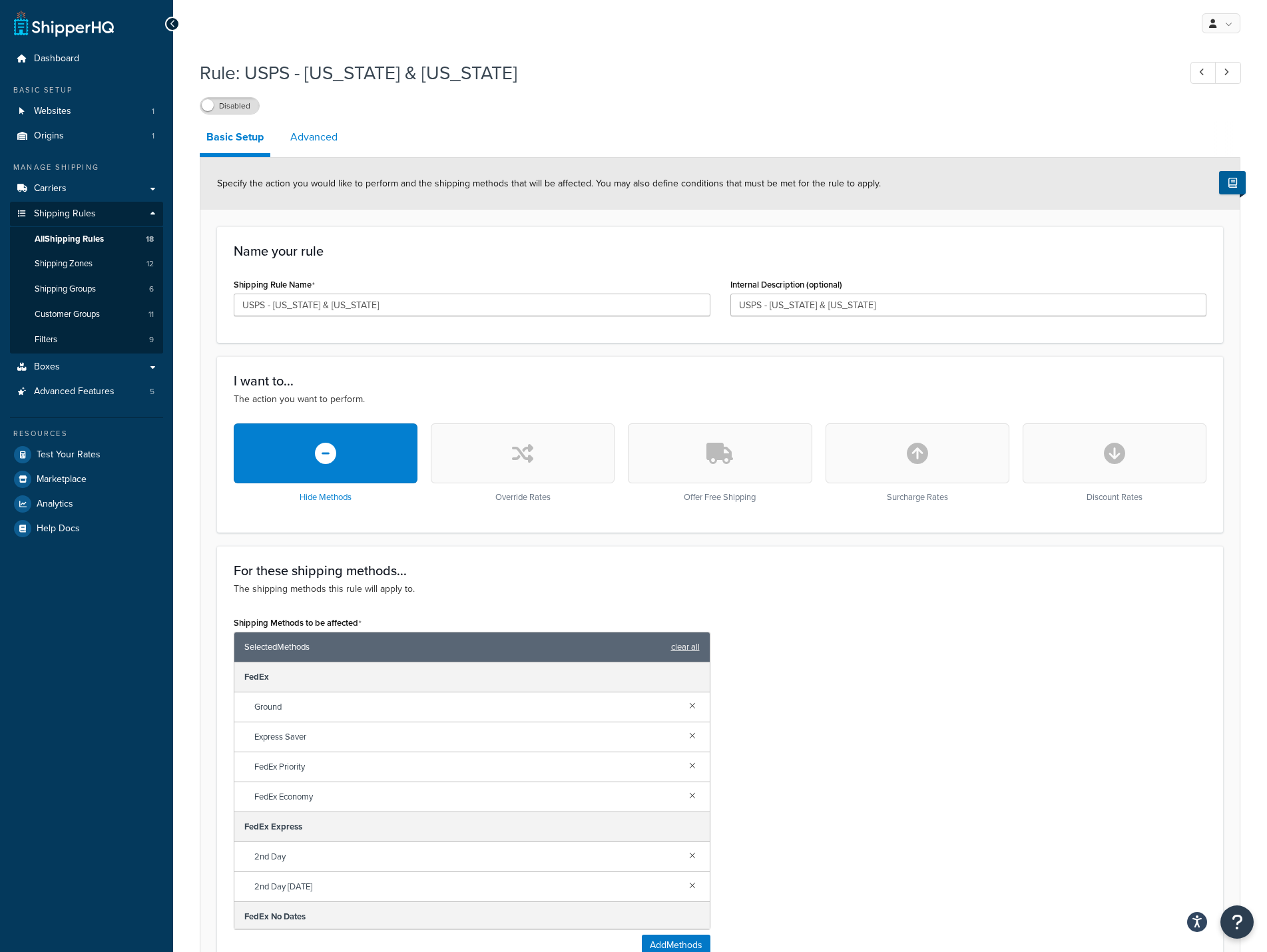
click at [312, 135] on link "Advanced" at bounding box center [314, 137] width 61 height 32
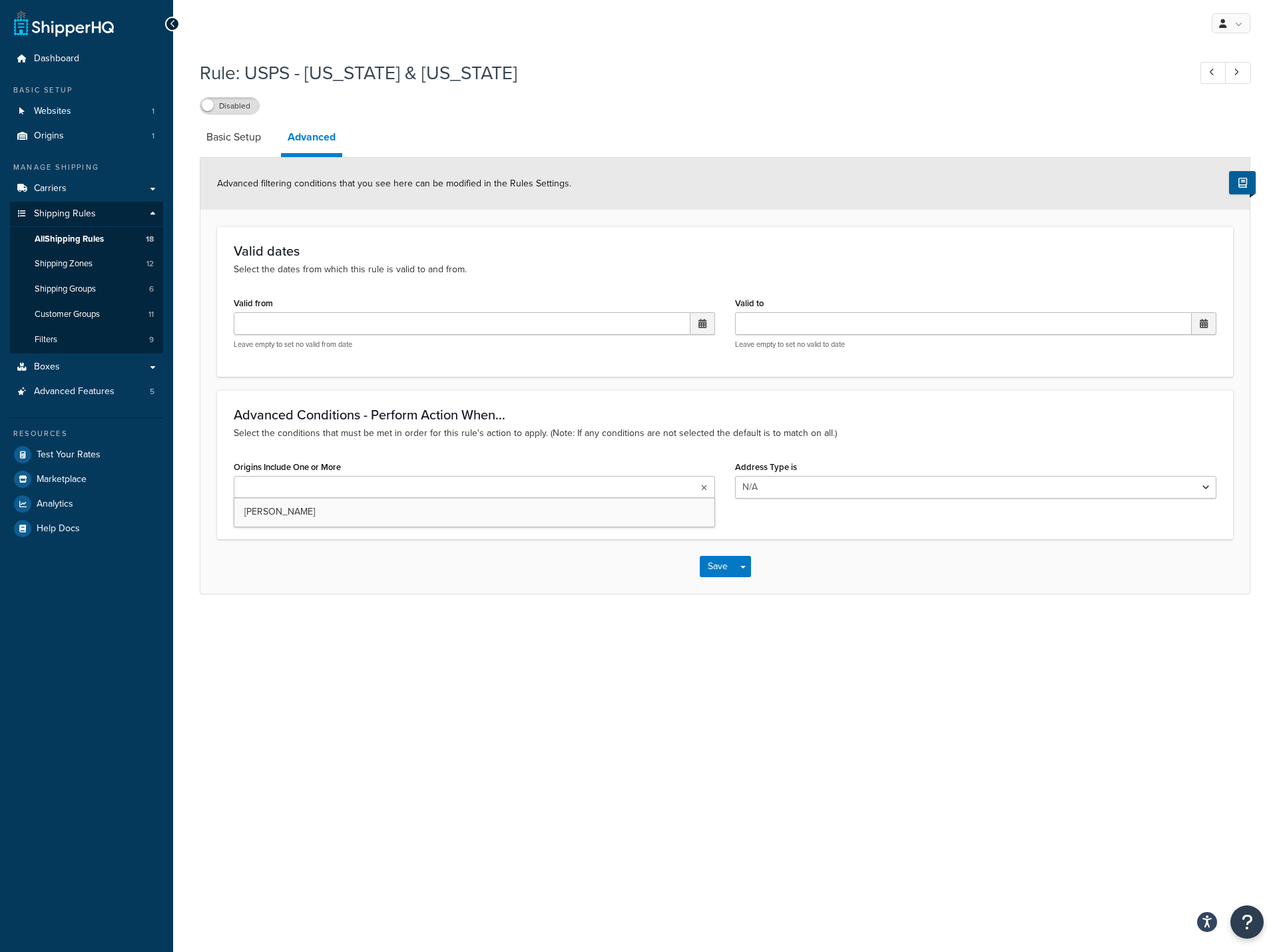
click at [702, 488] on icon at bounding box center [704, 488] width 6 height 8
click at [800, 488] on select "N/A Business Residential" at bounding box center [976, 487] width 482 height 23
select select "residential"
click at [735, 477] on select "N/A Business Residential" at bounding box center [976, 487] width 482 height 23
click at [695, 458] on div "Origins Include One or More RUDIS No results found One or more of the selected …" at bounding box center [475, 486] width 482 height 59
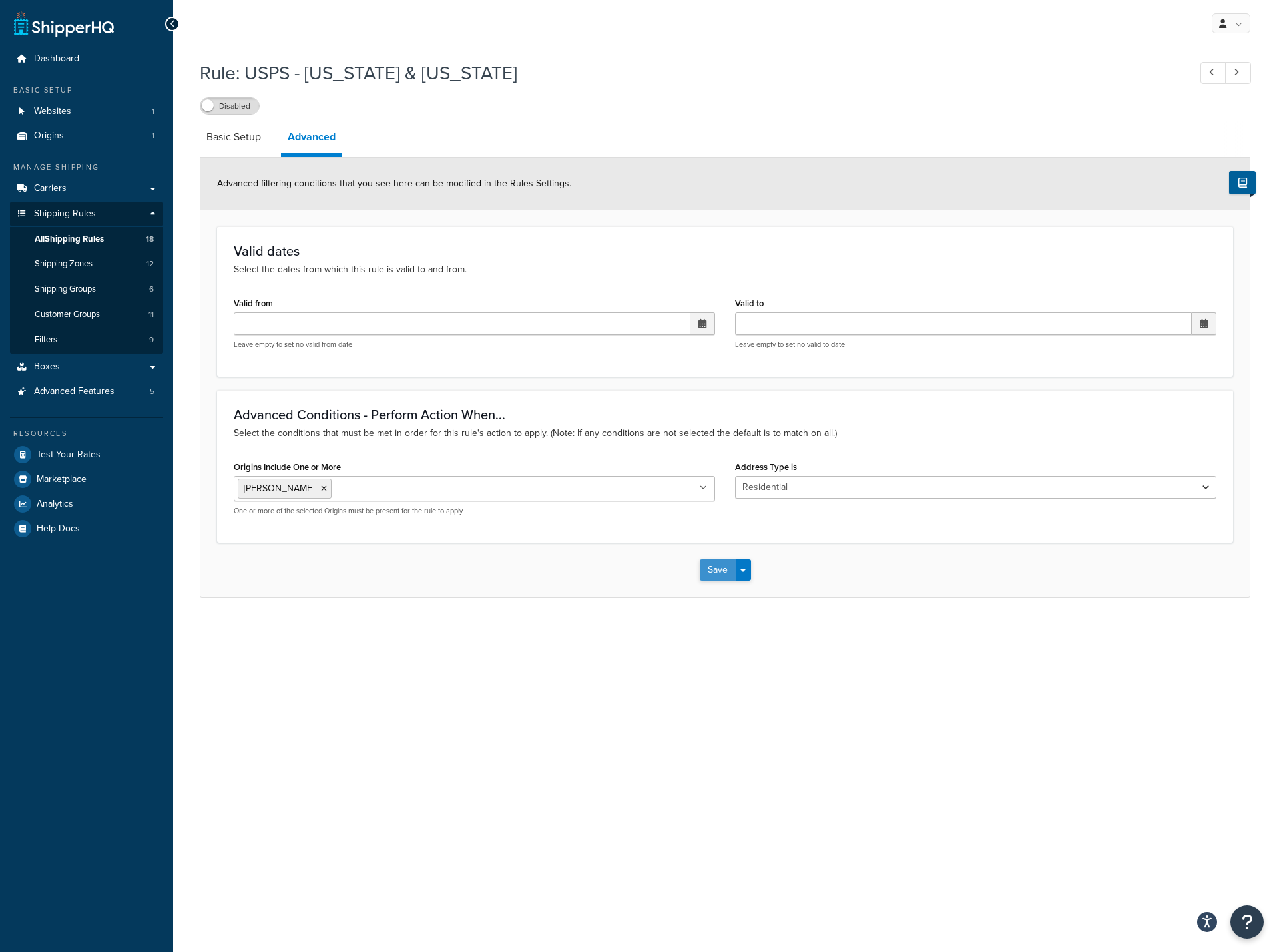
click at [709, 571] on button "Save" at bounding box center [717, 570] width 36 height 21
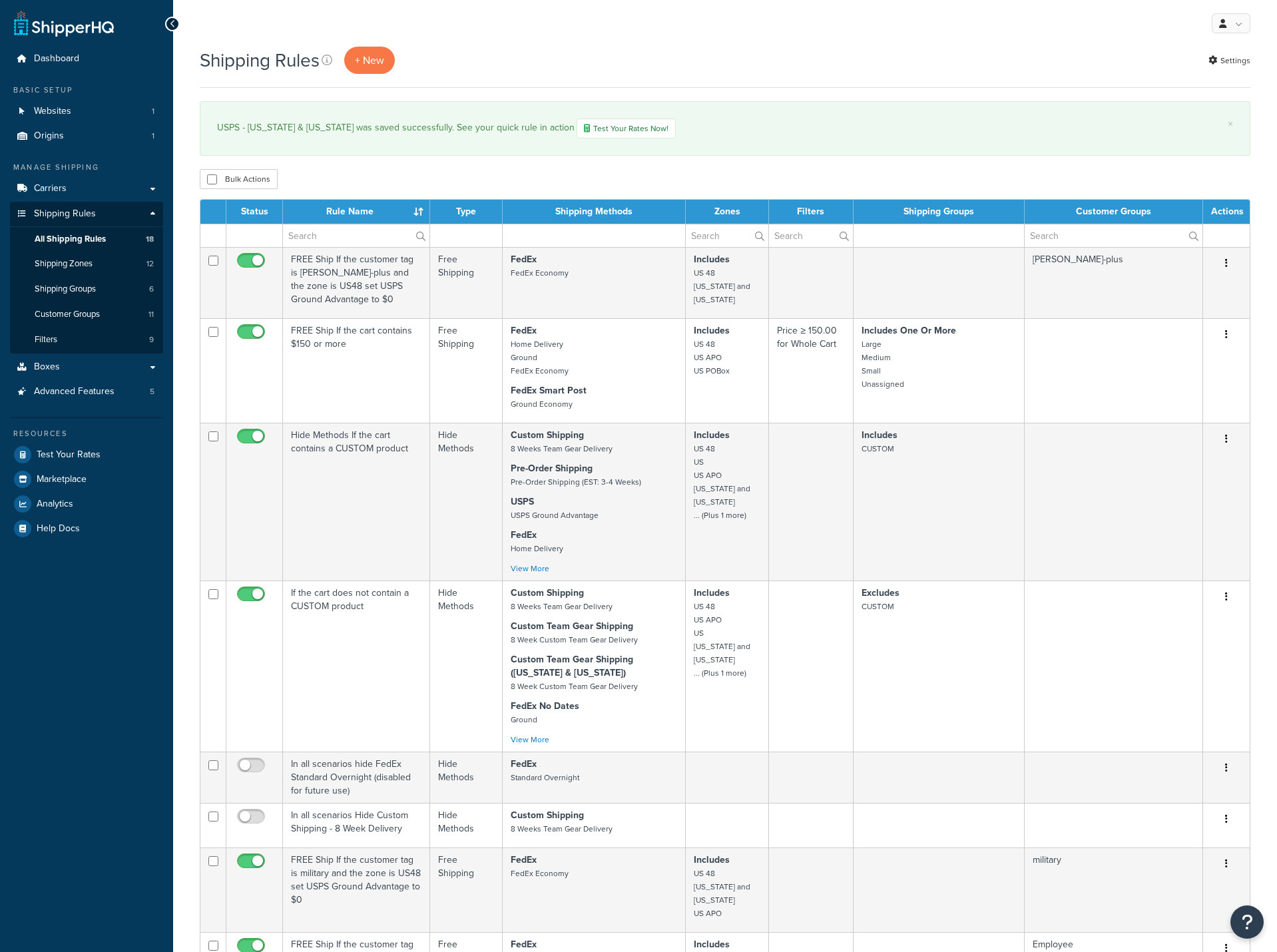
select select "25"
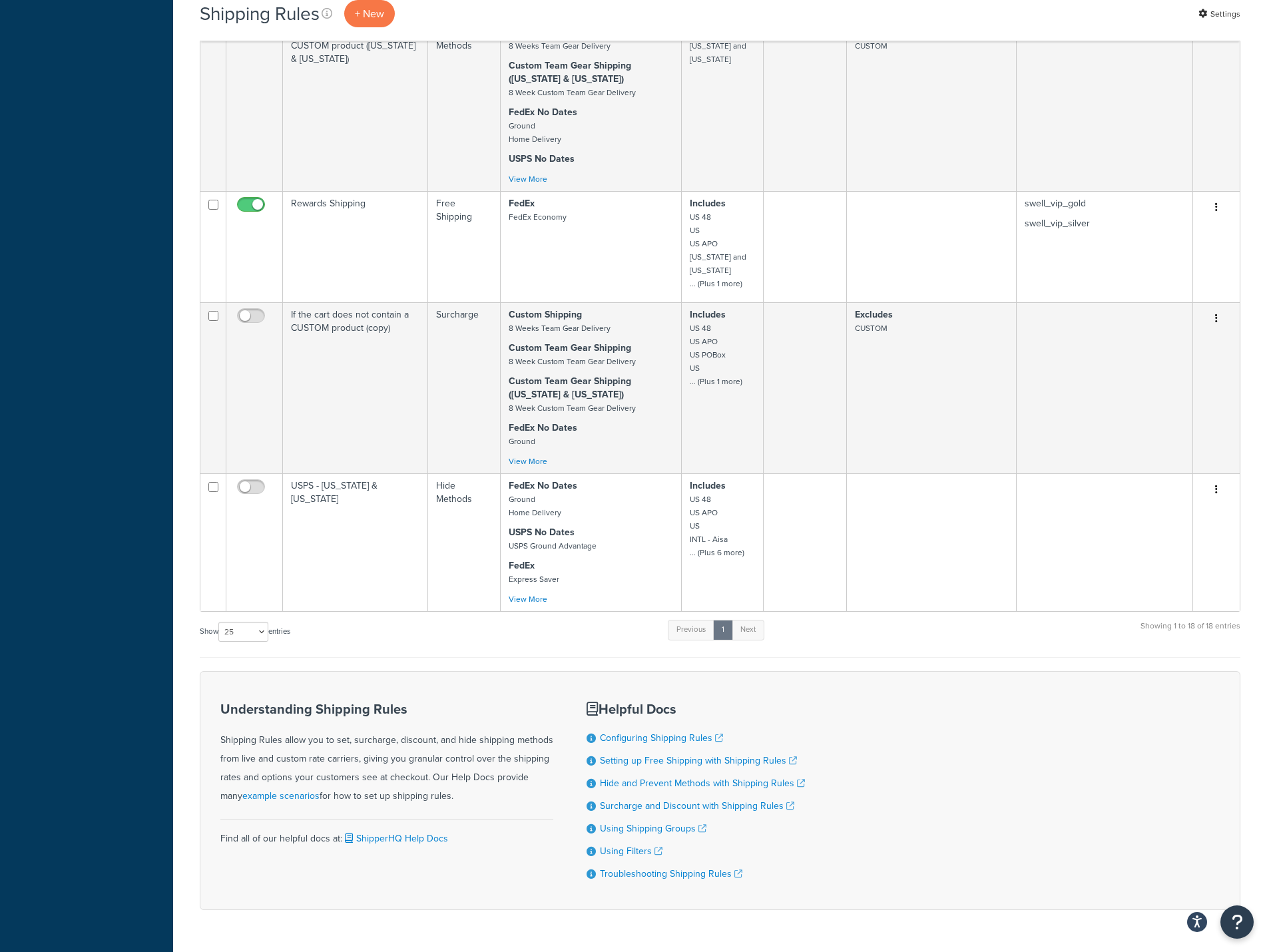
scroll to position [1580, 0]
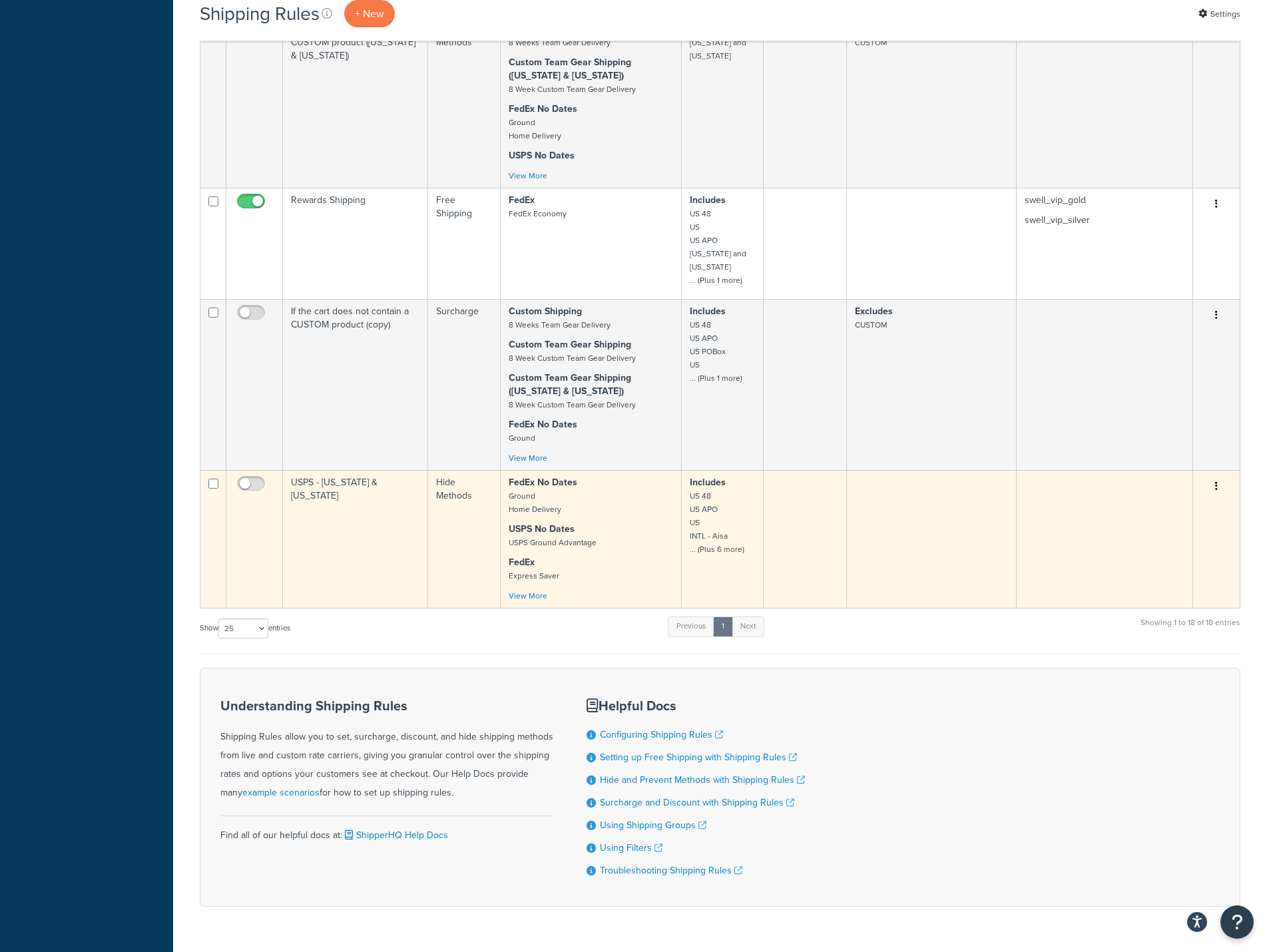
click at [355, 470] on td "USPS - [US_STATE] & [US_STATE]" at bounding box center [355, 539] width 145 height 138
